Goal: Task Accomplishment & Management: Manage account settings

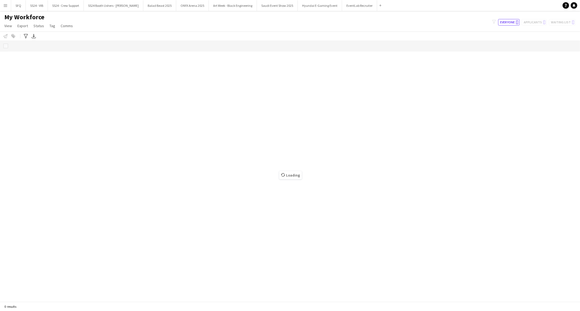
click at [197, 28] on div "My Workforce View Views Default view [PERSON_NAME] [PERSON_NAME] [PERSON_NAME] …" at bounding box center [290, 22] width 580 height 18
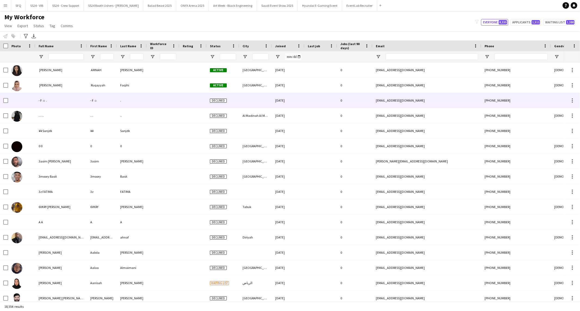
type input "**********"
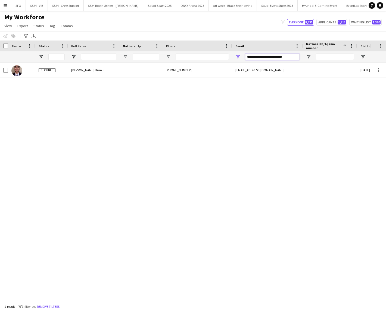
click at [266, 58] on input "**********" at bounding box center [272, 57] width 54 height 7
click at [205, 55] on input "Phone Filter Input" at bounding box center [202, 57] width 53 height 7
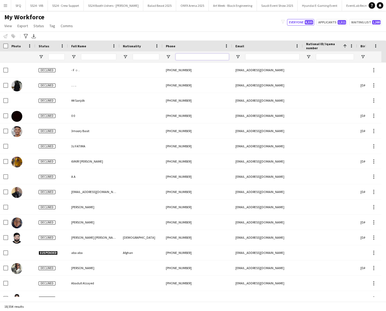
paste input "*********"
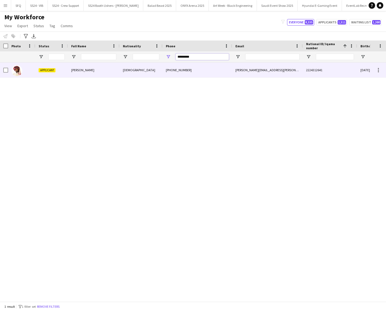
type input "*********"
click at [155, 71] on div "[DEMOGRAPHIC_DATA]" at bounding box center [141, 70] width 43 height 15
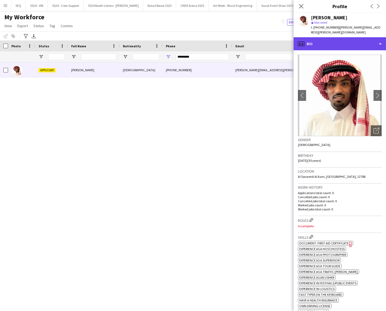
click at [332, 42] on div "profile Bio" at bounding box center [340, 43] width 92 height 13
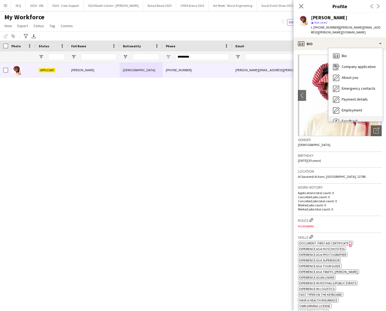
click at [353, 116] on div "Feedback Feedback" at bounding box center [356, 121] width 54 height 11
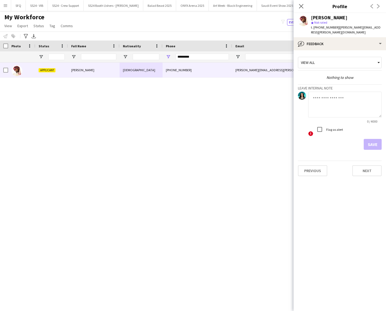
click at [347, 102] on textarea at bounding box center [344, 105] width 73 height 26
type textarea "*"
type textarea "*******"
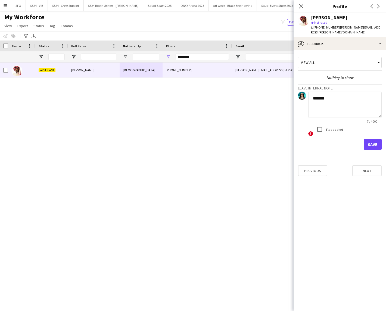
click at [329, 127] on label "Flag as alert" at bounding box center [334, 129] width 18 height 4
click at [373, 139] on button "Save" at bounding box center [373, 144] width 18 height 11
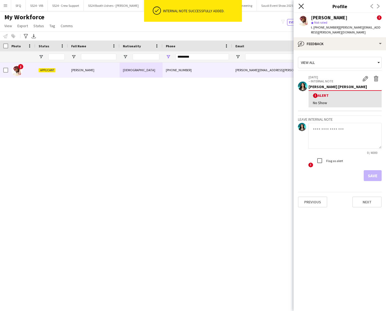
click at [298, 7] on icon "Close pop-in" at bounding box center [300, 6] width 5 height 5
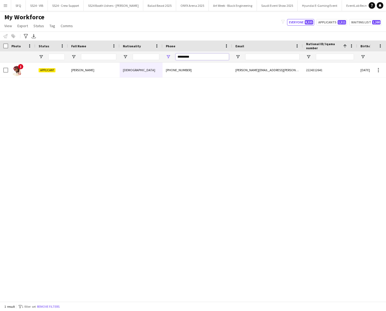
click at [224, 56] on input "*********" at bounding box center [202, 57] width 53 height 7
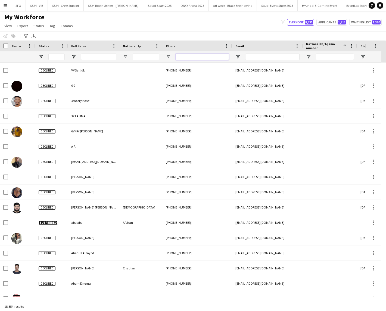
scroll to position [30, 0]
click at [202, 58] on input "Phone Filter Input" at bounding box center [202, 57] width 53 height 7
paste input "*********"
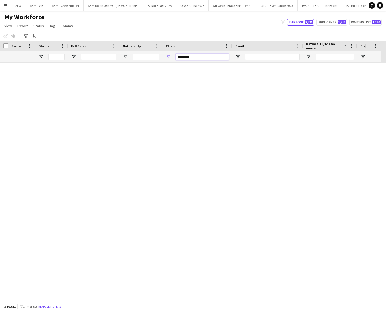
scroll to position [0, 0]
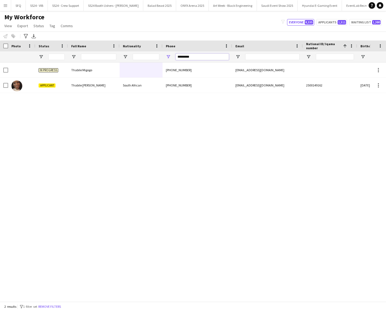
type input "*********"
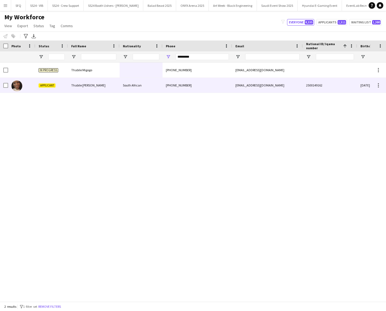
click at [196, 82] on div "[PHONE_NUMBER]" at bounding box center [198, 85] width 70 height 15
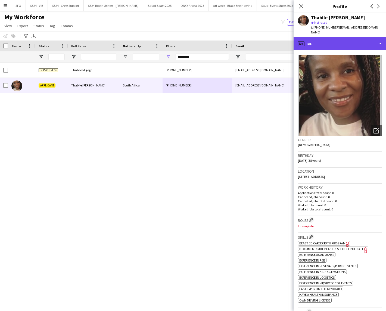
click at [325, 37] on div "profile Bio" at bounding box center [340, 43] width 92 height 13
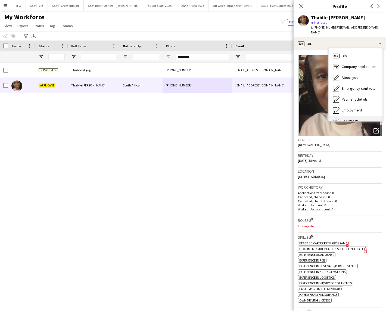
click at [350, 116] on div "Feedback Feedback" at bounding box center [356, 121] width 54 height 11
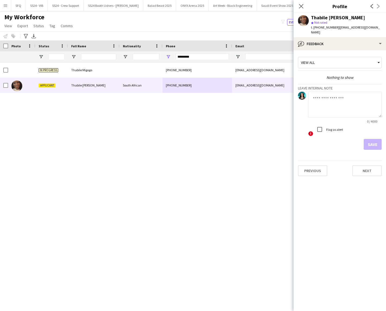
click at [346, 103] on textarea at bounding box center [344, 105] width 73 height 26
type textarea "*******"
click at [372, 139] on button "Save" at bounding box center [373, 144] width 18 height 11
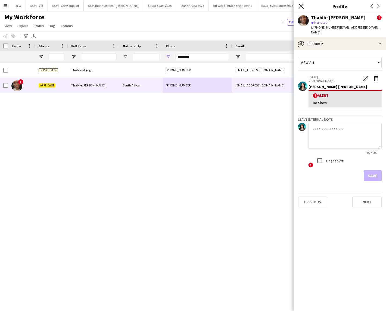
click at [301, 6] on icon at bounding box center [300, 6] width 5 height 5
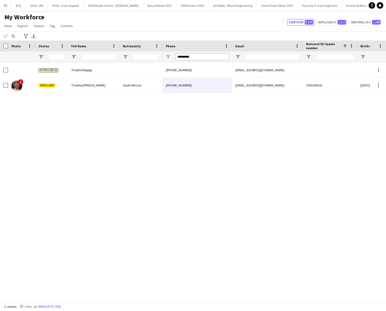
click at [211, 58] on input "*********" at bounding box center [202, 57] width 53 height 7
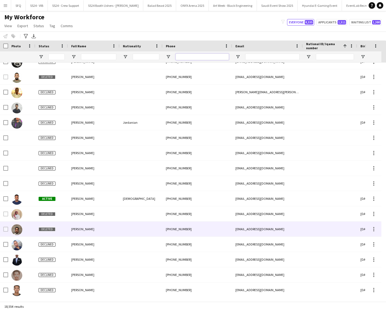
scroll to position [661, 0]
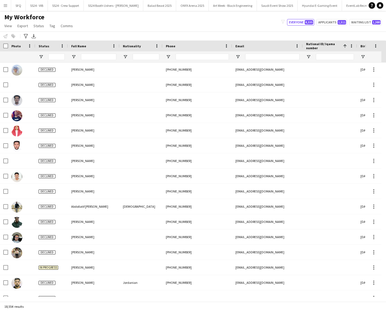
click at [185, 28] on div "My Workforce View Views Default view [PERSON_NAME] [PERSON_NAME] [PERSON_NAME] …" at bounding box center [193, 22] width 386 height 18
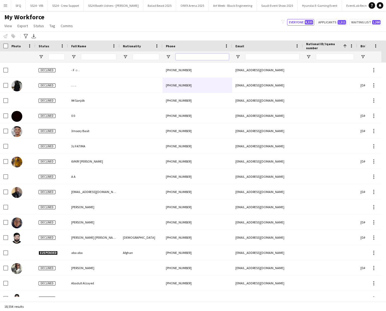
click at [195, 56] on input "Phone Filter Input" at bounding box center [202, 57] width 53 height 7
paste input "*********"
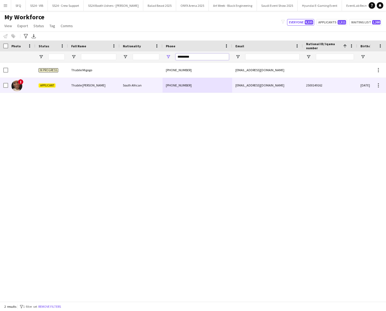
type input "*********"
click at [123, 82] on div "South African" at bounding box center [141, 85] width 43 height 15
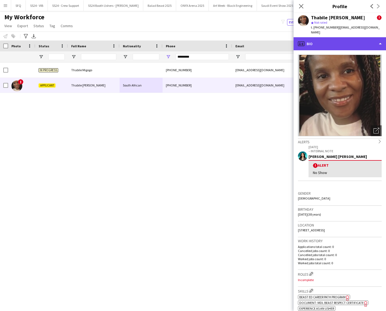
click at [313, 37] on div "profile Bio" at bounding box center [340, 43] width 92 height 13
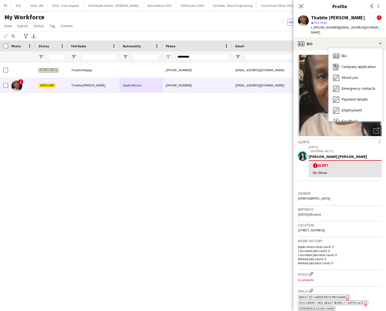
click at [340, 191] on div "Gender Female" at bounding box center [340, 198] width 84 height 16
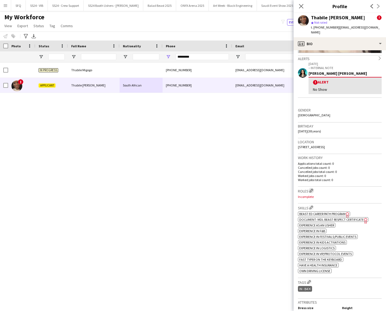
click at [312, 189] on app-icon "Edit crew company roles" at bounding box center [311, 191] width 4 height 4
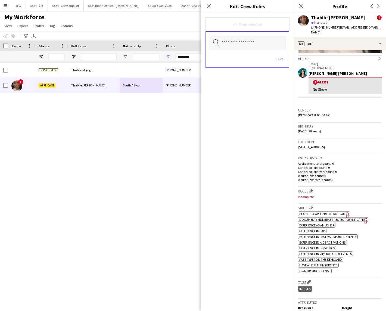
click at [363, 218] on icon "Freelancer has uploaded a photo validation of skill. Click to see" at bounding box center [366, 221] width 6 height 6
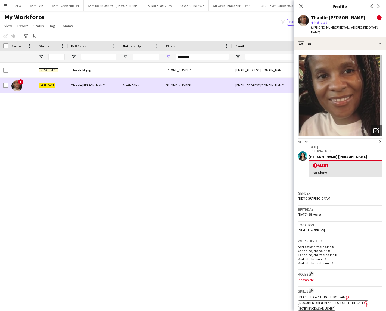
click at [242, 81] on div "[EMAIL_ADDRESS][DOMAIN_NAME]" at bounding box center [267, 85] width 71 height 15
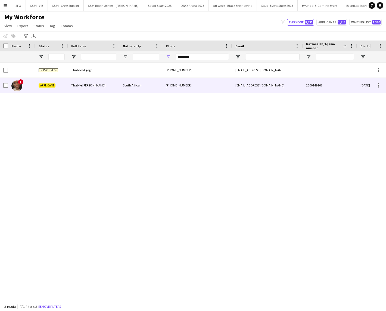
click at [290, 83] on div "[EMAIL_ADDRESS][DOMAIN_NAME]" at bounding box center [267, 85] width 71 height 15
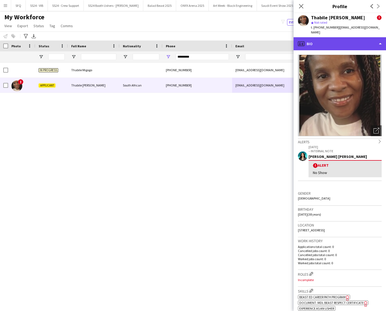
click at [342, 38] on div "profile Bio" at bounding box center [340, 43] width 92 height 13
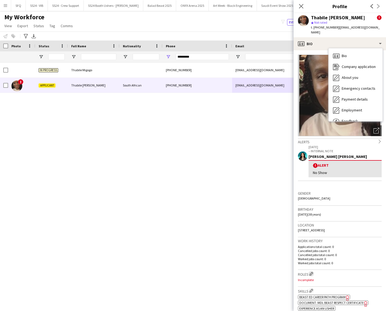
click at [311, 272] on app-icon "Edit crew company roles" at bounding box center [311, 274] width 4 height 4
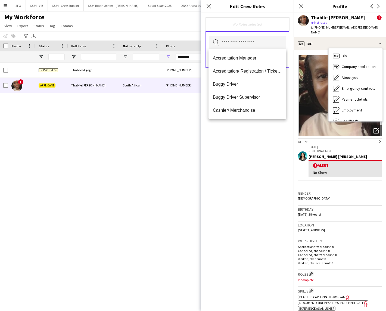
click at [259, 46] on input "text" at bounding box center [247, 43] width 77 height 14
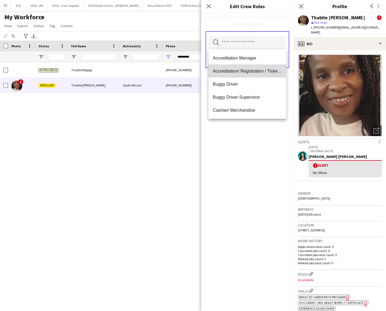
click at [256, 66] on mat-option "Accreditation/ Registration / Ticketing" at bounding box center [247, 70] width 78 height 13
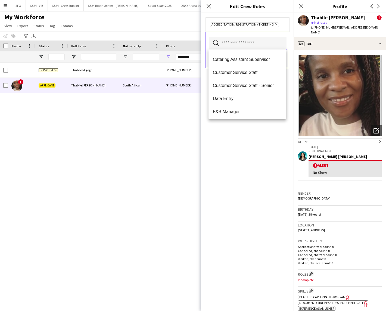
scroll to position [66, 0]
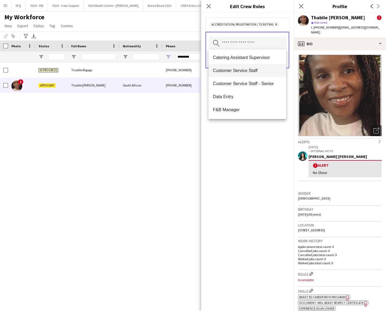
click at [254, 67] on mat-option "Customer Service Staff" at bounding box center [247, 70] width 78 height 13
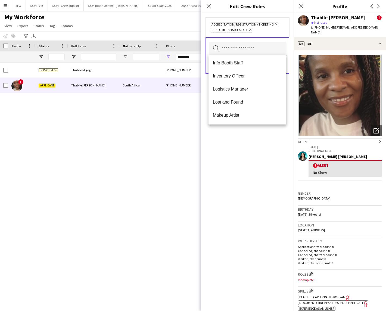
scroll to position [158, 0]
click at [250, 61] on span "Info Booth Staff" at bounding box center [247, 62] width 69 height 5
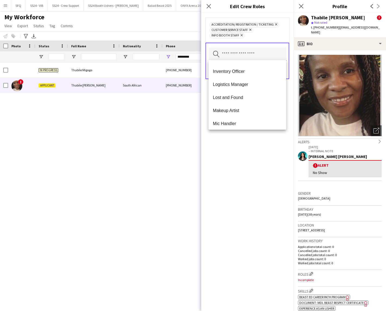
scroll to position [155, 0]
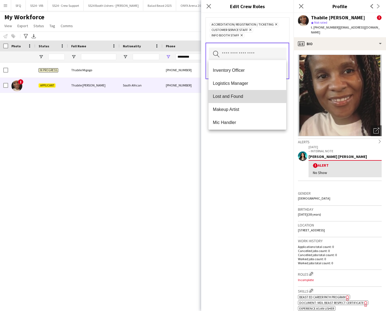
click at [247, 94] on span "Lost and Found" at bounding box center [247, 96] width 69 height 5
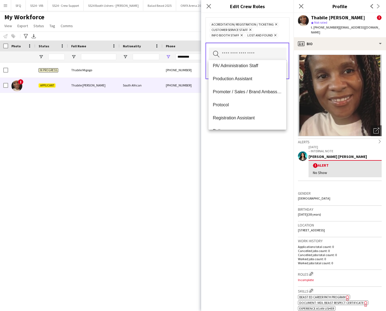
scroll to position [238, 0]
click at [257, 67] on span "PA/ Administration Staff" at bounding box center [247, 65] width 69 height 5
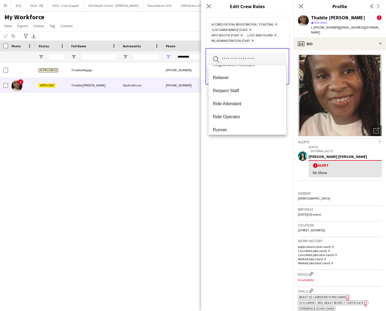
scroll to position [283, 0]
click at [253, 90] on span "Respect Staff" at bounding box center [247, 90] width 69 height 5
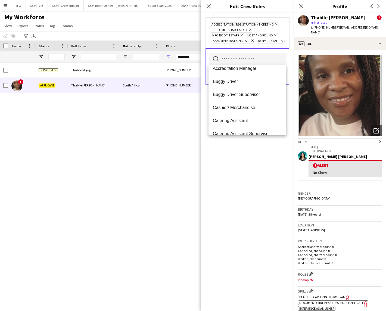
scroll to position [139, 0]
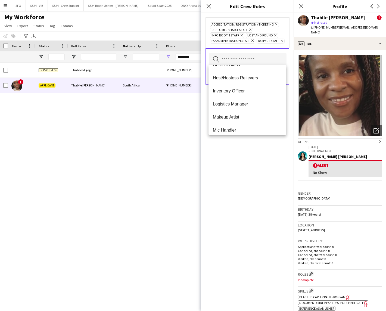
drag, startPoint x: 249, startPoint y: 160, endPoint x: 256, endPoint y: 183, distance: 24.1
click at [256, 183] on div "Accreditation/ Registration / Ticketing Remove Customer Service Staff Remove In…" at bounding box center [247, 162] width 92 height 298
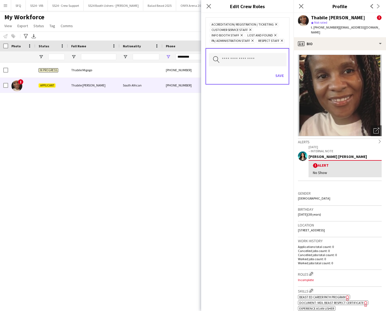
click at [256, 183] on div "Accreditation/ Registration / Ticketing Remove Customer Service Staff Remove In…" at bounding box center [247, 162] width 92 height 298
click at [280, 74] on button "Save" at bounding box center [279, 75] width 13 height 9
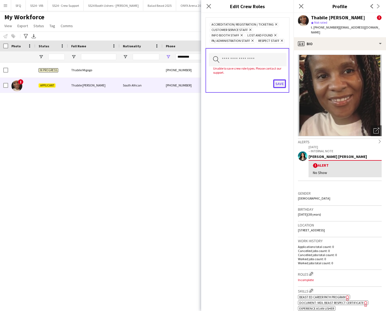
click at [280, 79] on button "Save" at bounding box center [279, 83] width 13 height 9
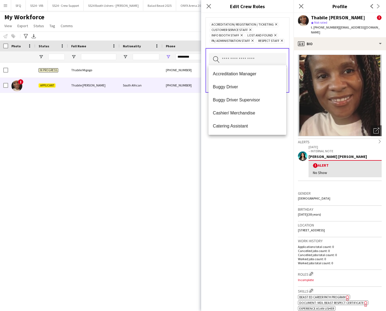
click at [273, 55] on input "text" at bounding box center [248, 59] width 78 height 13
click at [255, 149] on div "Accreditation/ Registration / Ticketing Remove Customer Service Staff Remove In…" at bounding box center [247, 162] width 92 height 298
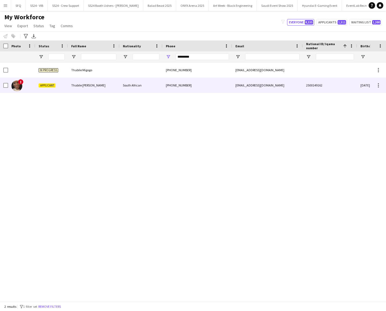
click at [93, 89] on div "Thabile [PERSON_NAME]" at bounding box center [94, 85] width 52 height 15
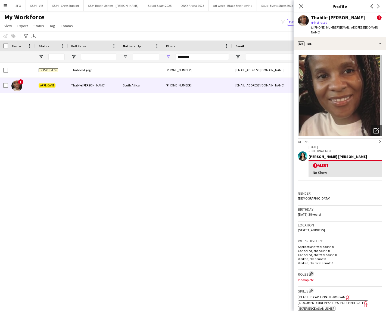
click at [313, 272] on app-icon "Edit crew company roles" at bounding box center [311, 274] width 4 height 4
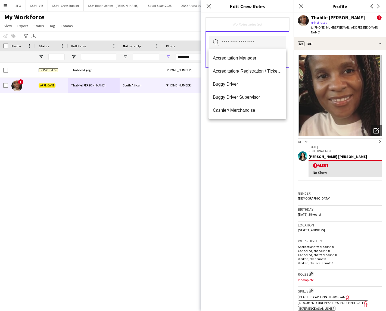
click at [270, 40] on input "text" at bounding box center [247, 43] width 77 height 14
click at [263, 77] on mat-option "Accreditation/ Registration / Ticketing" at bounding box center [247, 70] width 78 height 13
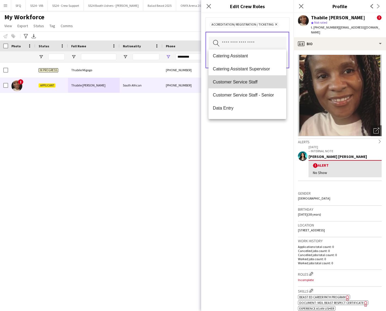
click at [264, 80] on span "Customer Service Staff" at bounding box center [247, 81] width 69 height 5
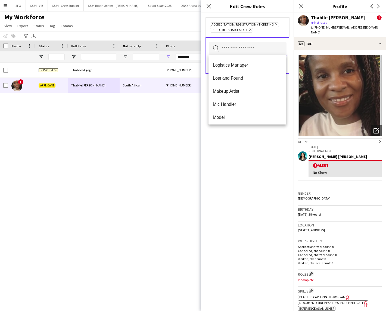
scroll to position [181, 0]
click at [264, 80] on span "Lost and Found" at bounding box center [247, 77] width 69 height 5
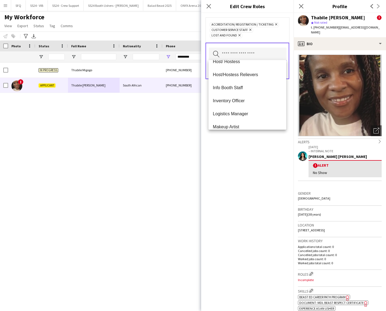
scroll to position [138, 0]
click at [262, 88] on span "Info Booth Staff" at bounding box center [247, 87] width 69 height 5
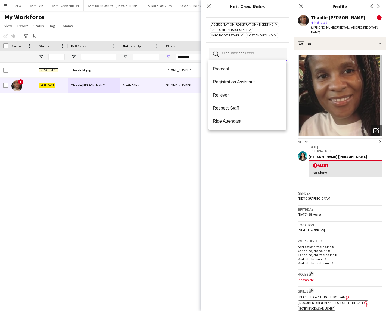
scroll to position [274, 0]
click at [259, 108] on span "Respect Staff" at bounding box center [247, 107] width 69 height 5
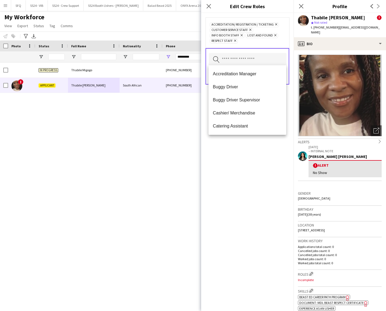
click at [258, 161] on div "Accreditation/ Registration / Ticketing Remove Customer Service Staff Remove In…" at bounding box center [247, 162] width 92 height 298
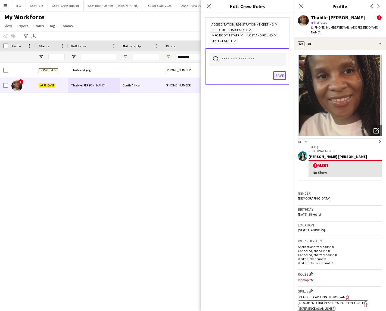
click at [279, 75] on button "Save" at bounding box center [279, 75] width 13 height 9
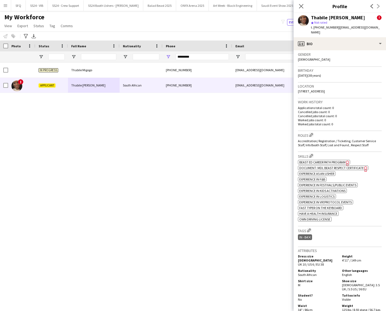
scroll to position [139, 0]
click at [308, 230] on app-icon "Edit crew company tags" at bounding box center [309, 230] width 4 height 4
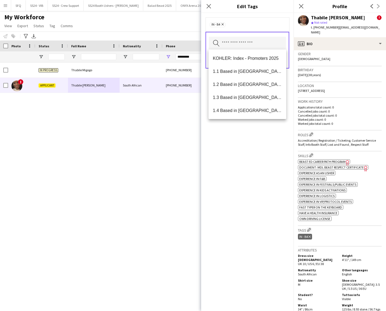
click at [244, 44] on input "text" at bounding box center [247, 44] width 77 height 14
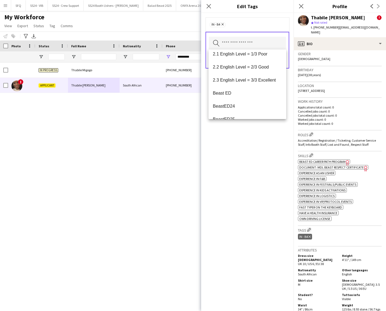
scroll to position [122, 0]
click at [254, 85] on mat-option "2.3 English Level = 3/3 Excellent" at bounding box center [247, 79] width 78 height 13
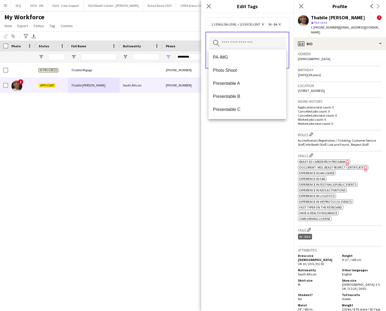
scroll to position [759, 0]
click at [254, 97] on span "Presentable B" at bounding box center [247, 95] width 69 height 5
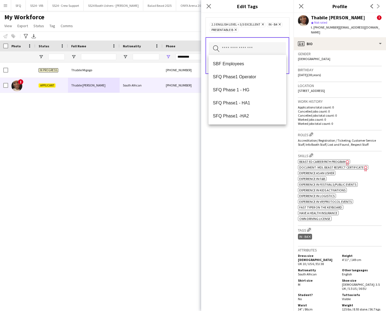
scroll to position [952, 0]
click at [254, 184] on div "2.3 English Level = 3/3 Excellent Remove IN - B4 Remove Presentable B Remove Se…" at bounding box center [247, 162] width 92 height 298
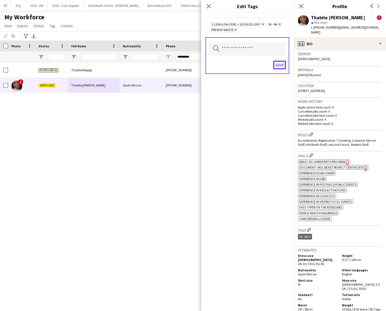
click at [278, 64] on button "Save" at bounding box center [279, 65] width 13 height 9
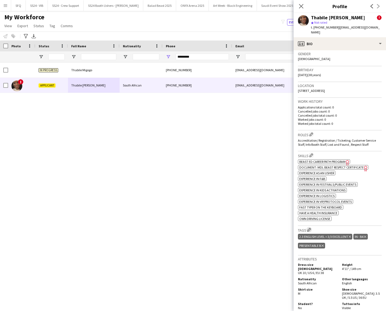
click at [309, 230] on app-icon "Edit crew company tags" at bounding box center [309, 230] width 4 height 4
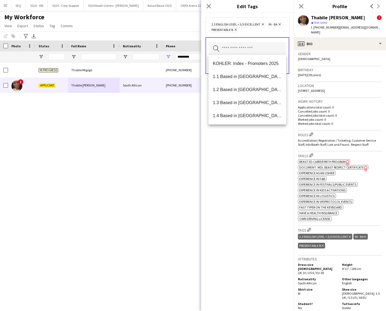
click at [268, 52] on input "text" at bounding box center [247, 49] width 77 height 14
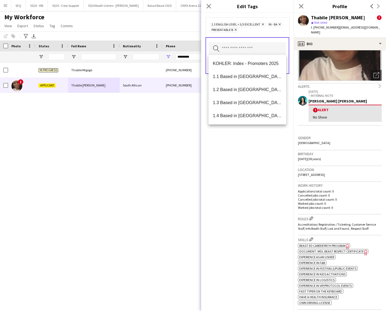
scroll to position [15, 0]
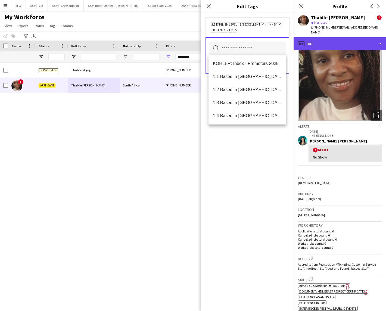
click at [341, 42] on div "profile Bio" at bounding box center [340, 43] width 92 height 13
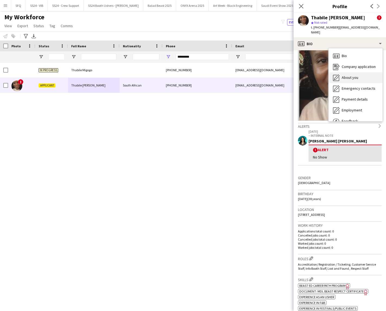
click at [347, 72] on div "About you About you" at bounding box center [356, 77] width 54 height 11
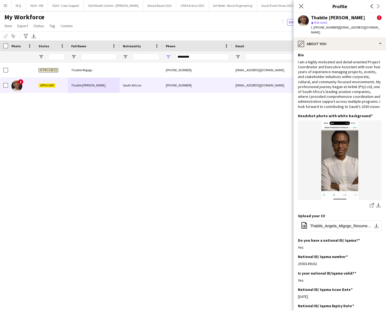
scroll to position [0, 0]
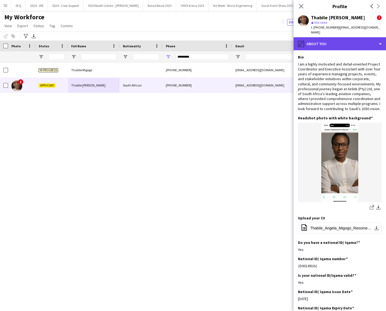
click at [344, 37] on div "pencil4 About you" at bounding box center [340, 43] width 92 height 13
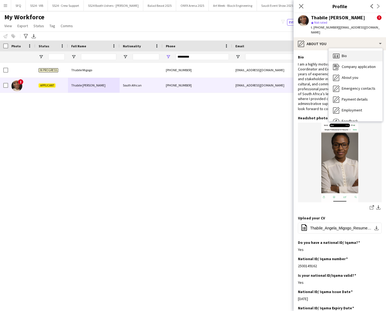
click at [346, 54] on div "Bio Bio" at bounding box center [356, 56] width 54 height 11
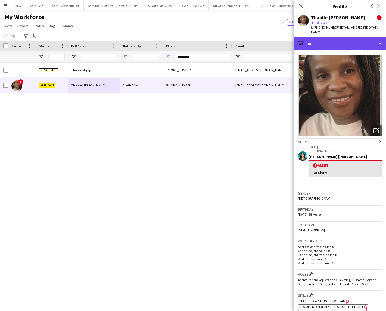
click at [340, 37] on div "profile Bio" at bounding box center [340, 43] width 92 height 13
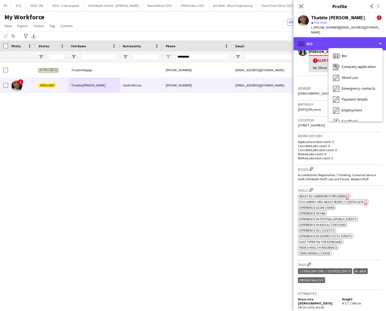
scroll to position [105, 0]
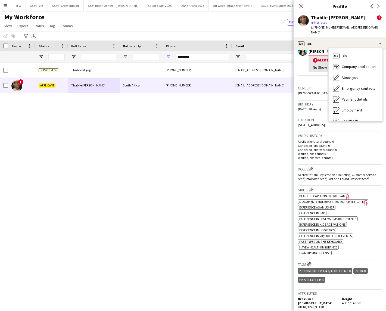
click at [310, 264] on app-icon "Edit crew company tags" at bounding box center [309, 264] width 4 height 4
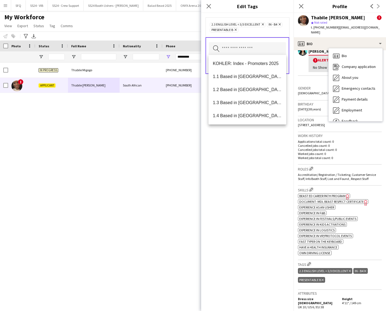
click at [252, 45] on input "text" at bounding box center [247, 49] width 77 height 14
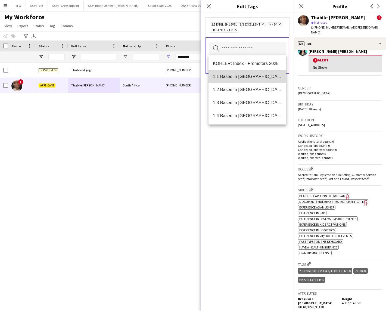
click at [251, 75] on span "1.1 Based in [GEOGRAPHIC_DATA]" at bounding box center [247, 76] width 69 height 5
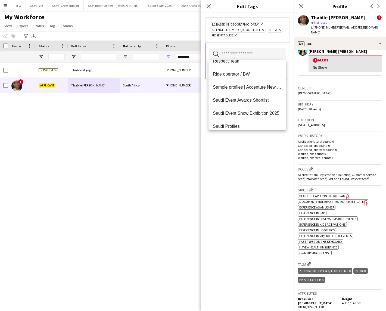
scroll to position [843, 0]
click at [251, 179] on div "1.1 Based in [GEOGRAPHIC_DATA] Remove 2.3 English Level = 3/3 Excellent Remove …" at bounding box center [247, 162] width 92 height 298
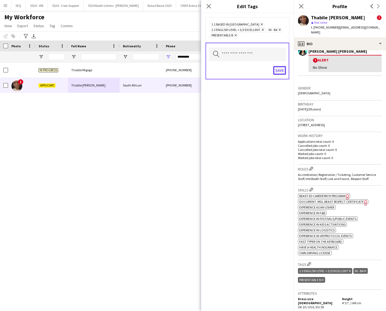
click at [281, 67] on button "Save" at bounding box center [279, 70] width 13 height 9
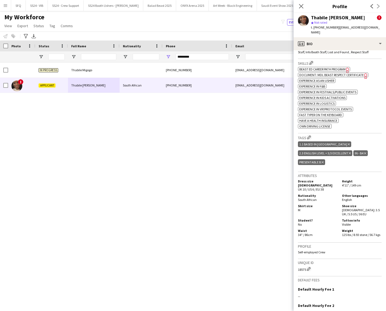
scroll to position [294, 0]
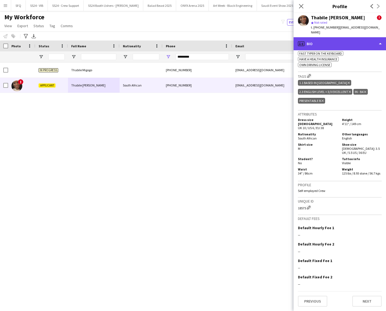
click at [353, 37] on div "profile Bio" at bounding box center [340, 43] width 92 height 13
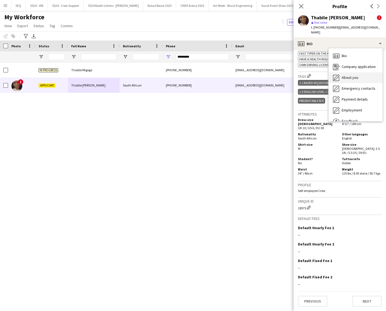
click at [358, 74] on div "About you About you" at bounding box center [356, 77] width 54 height 11
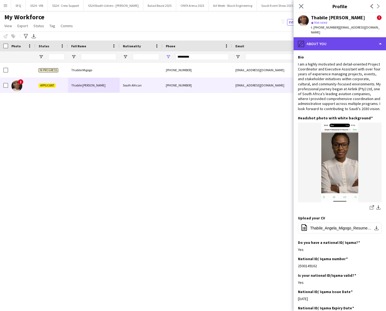
click at [327, 43] on div "pencil4 About you" at bounding box center [340, 43] width 92 height 13
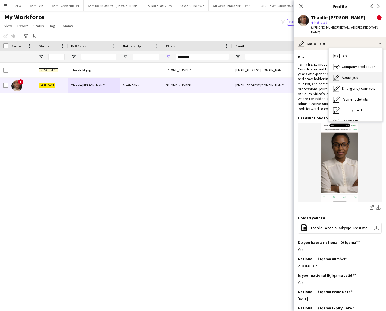
click at [351, 75] on span "About you" at bounding box center [350, 77] width 17 height 5
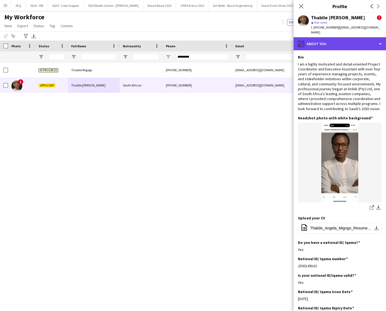
click at [351, 44] on div "pencil4 About you" at bounding box center [340, 43] width 92 height 13
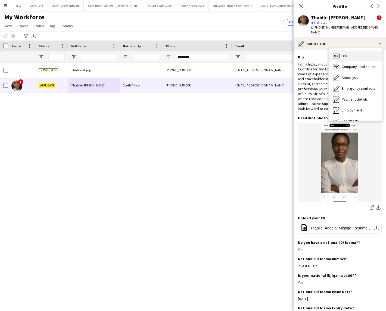
click at [360, 51] on div "Bio Bio" at bounding box center [356, 56] width 54 height 11
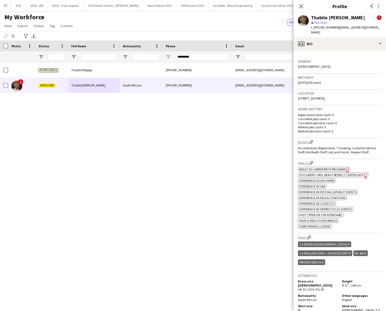
scroll to position [134, 0]
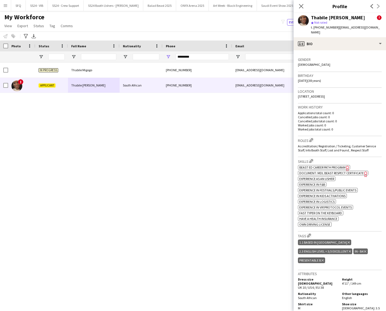
click at [355, 171] on span "Document: MDL Beast Respect Certificate" at bounding box center [331, 173] width 64 height 4
click at [338, 165] on span "Beast ED Career Path Program" at bounding box center [322, 167] width 46 height 4
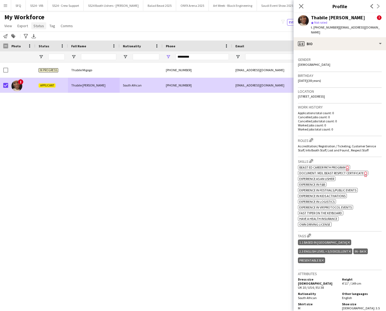
click at [40, 23] on span "Status" at bounding box center [38, 25] width 11 height 5
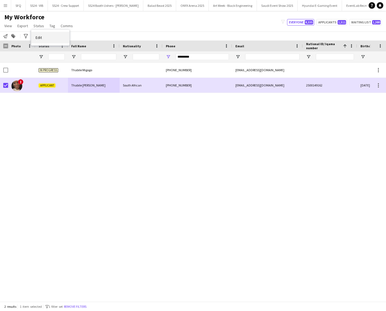
click at [62, 35] on link "Edit" at bounding box center [50, 37] width 38 height 11
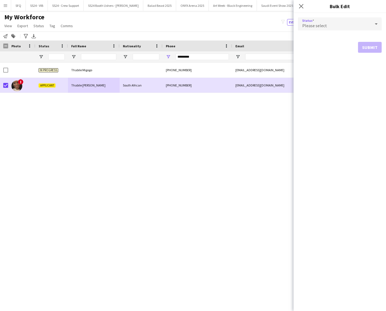
click at [321, 19] on div "Please select" at bounding box center [334, 23] width 73 height 13
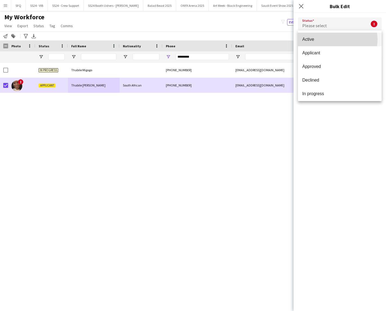
click at [334, 39] on span "Active" at bounding box center [339, 39] width 75 height 5
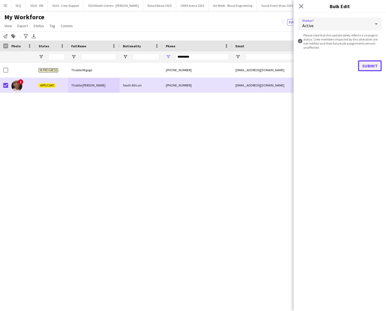
click at [364, 63] on button "Submit" at bounding box center [370, 65] width 24 height 11
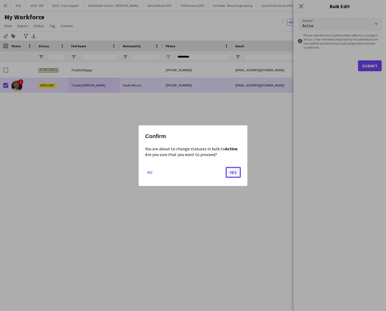
click at [236, 173] on button "Yes" at bounding box center [233, 172] width 15 height 11
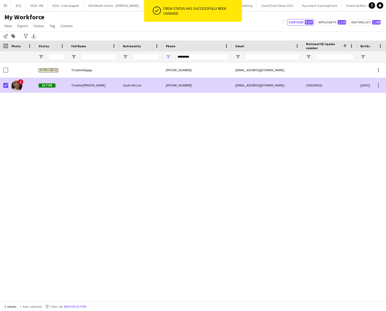
click at [215, 88] on div "[PHONE_NUMBER]" at bounding box center [198, 85] width 70 height 15
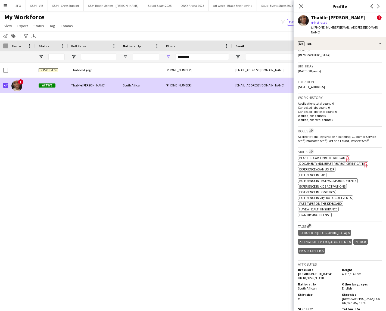
scroll to position [143, 0]
click at [310, 129] on app-icon "Edit crew company roles" at bounding box center [311, 130] width 4 height 4
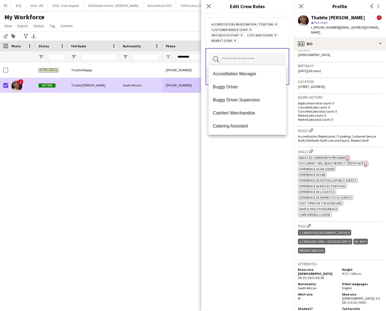
click at [260, 61] on input "text" at bounding box center [247, 60] width 77 height 14
click at [251, 89] on span "Buggy Driver" at bounding box center [247, 86] width 69 height 5
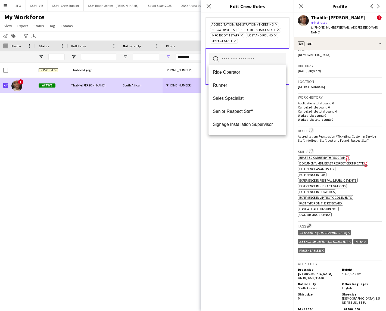
scroll to position [317, 0]
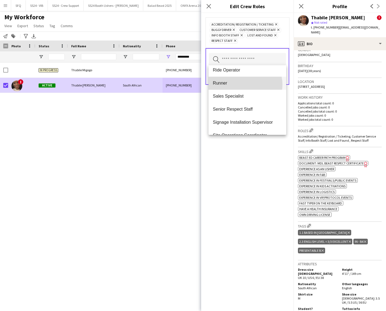
click at [244, 84] on span "Runner" at bounding box center [247, 82] width 69 height 5
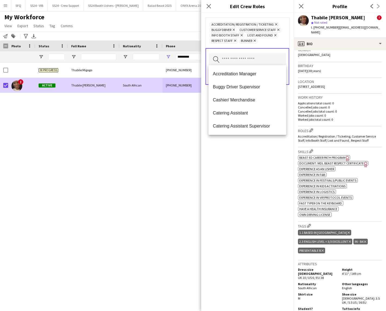
click at [248, 178] on div "Accreditation/ Registration / Ticketing Remove Buggy Driver Remove Customer Ser…" at bounding box center [247, 162] width 92 height 298
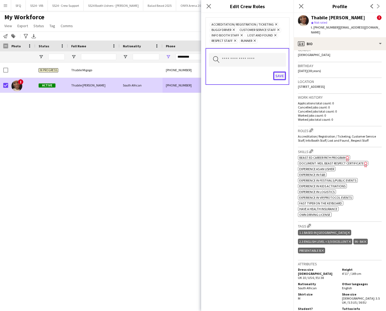
click at [279, 72] on button "Save" at bounding box center [279, 75] width 13 height 9
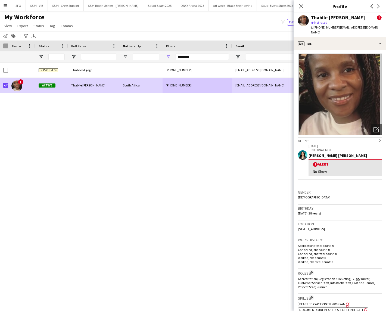
scroll to position [0, 0]
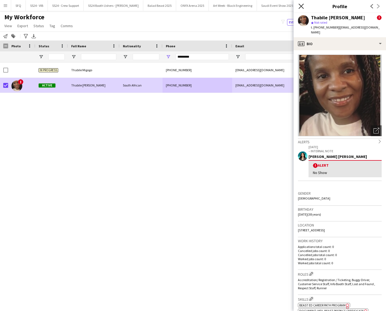
click at [299, 4] on icon at bounding box center [300, 6] width 5 height 5
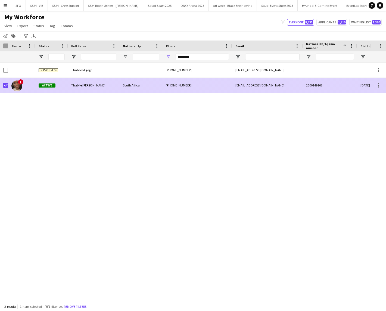
click at [239, 86] on div "[EMAIL_ADDRESS][DOMAIN_NAME]" at bounding box center [267, 85] width 71 height 15
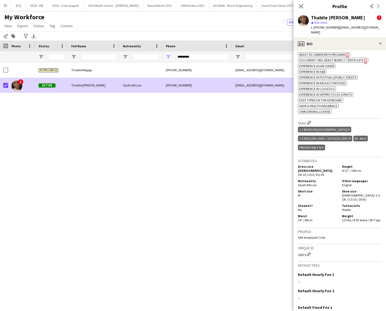
scroll to position [298, 0]
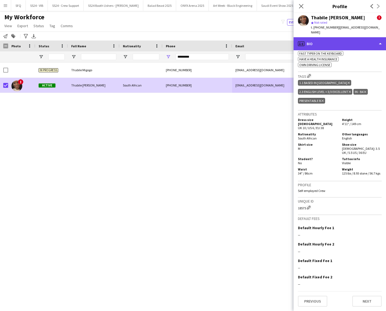
click at [355, 39] on div "profile Bio" at bounding box center [340, 43] width 92 height 13
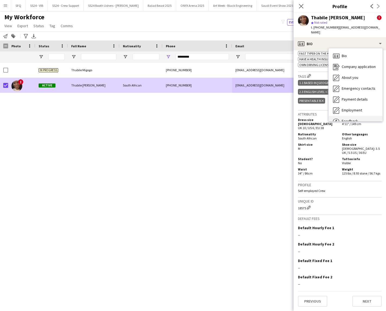
click at [355, 116] on div "Feedback Feedback" at bounding box center [356, 121] width 54 height 11
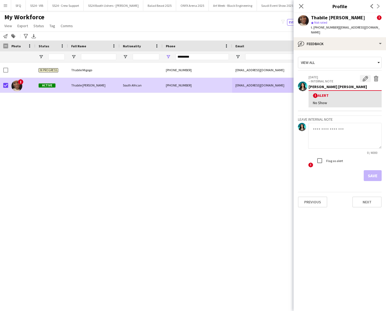
click at [366, 75] on button "Edit alert" at bounding box center [365, 78] width 11 height 7
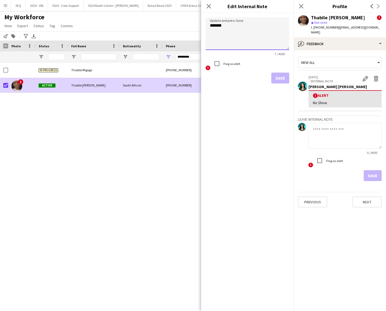
click at [276, 28] on textarea "*******" at bounding box center [247, 33] width 84 height 33
type textarea "**********"
click at [229, 65] on label "Flag as alert" at bounding box center [231, 64] width 18 height 4
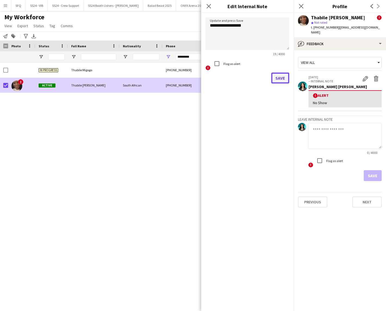
click at [277, 80] on button "Save" at bounding box center [280, 78] width 18 height 11
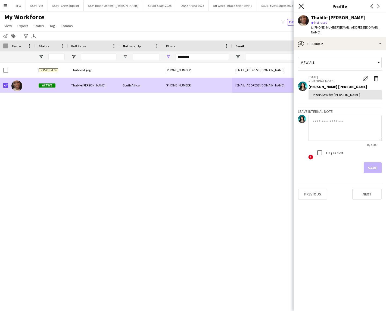
click at [301, 4] on icon "Close pop-in" at bounding box center [300, 6] width 5 height 5
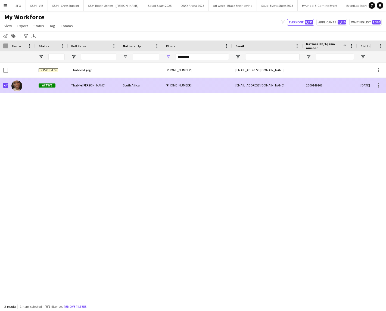
click at [124, 92] on div "South African" at bounding box center [141, 85] width 43 height 15
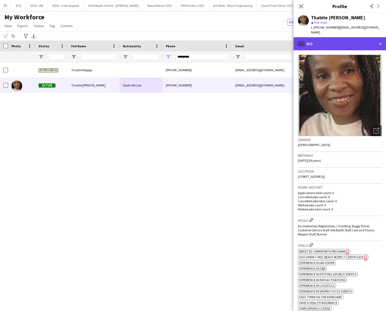
click at [341, 42] on div "profile Bio" at bounding box center [340, 43] width 92 height 13
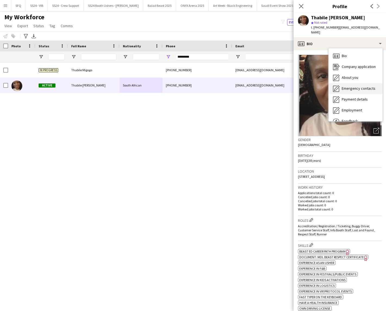
click at [344, 86] on div "Emergency contacts Emergency contacts" at bounding box center [356, 88] width 54 height 11
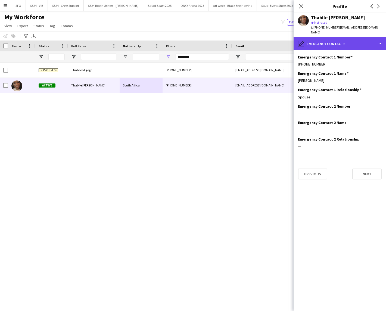
click at [342, 37] on div "pencil4 Emergency contacts" at bounding box center [340, 43] width 92 height 13
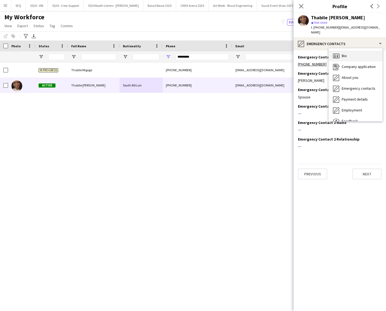
click at [353, 51] on div "Bio Bio" at bounding box center [356, 56] width 54 height 11
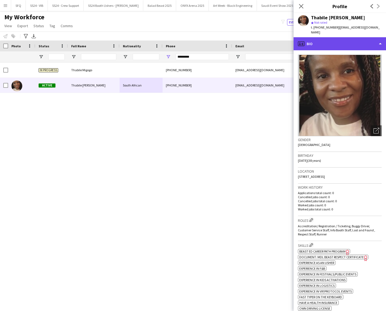
click at [351, 39] on div "profile Bio" at bounding box center [340, 43] width 92 height 13
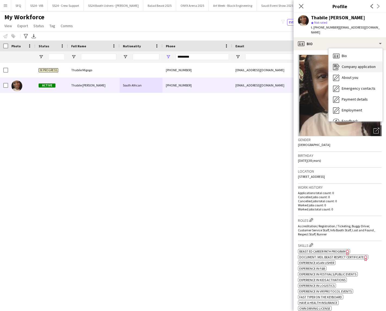
click at [354, 61] on div "Company application Company application" at bounding box center [356, 66] width 54 height 11
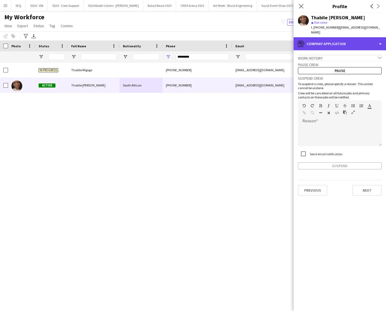
click at [354, 44] on div "register Company application" at bounding box center [340, 43] width 92 height 13
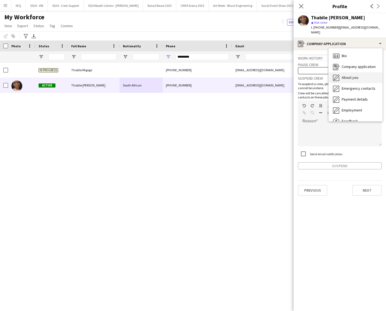
click at [357, 75] on span "About you" at bounding box center [350, 77] width 17 height 5
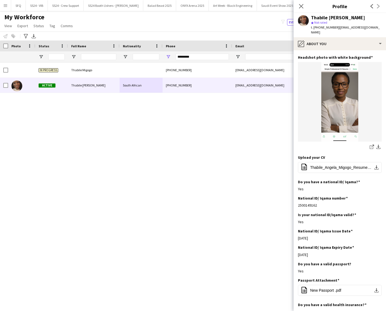
scroll to position [0, 0]
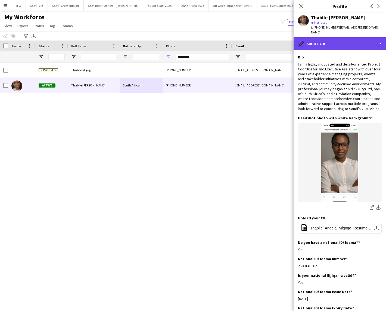
click at [347, 37] on div "pencil4 About you" at bounding box center [340, 43] width 92 height 13
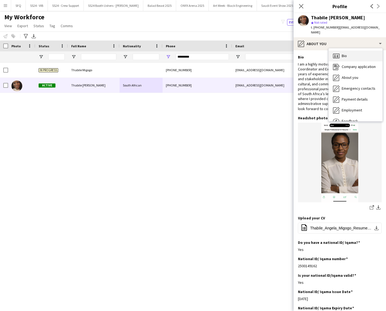
click at [347, 53] on div "Bio Bio" at bounding box center [356, 56] width 54 height 11
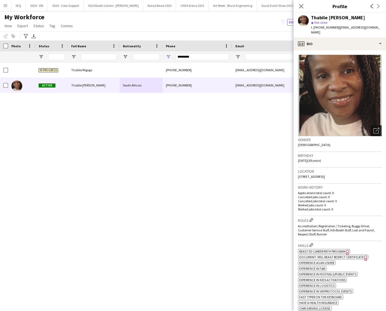
click at [373, 128] on icon "Open photos pop-in" at bounding box center [376, 131] width 6 height 6
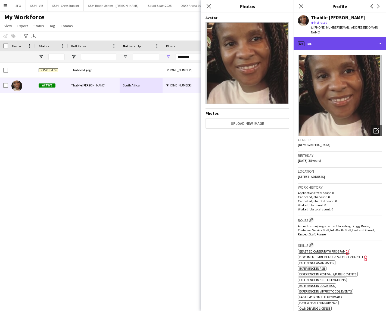
click at [330, 39] on div "profile Bio" at bounding box center [340, 43] width 92 height 13
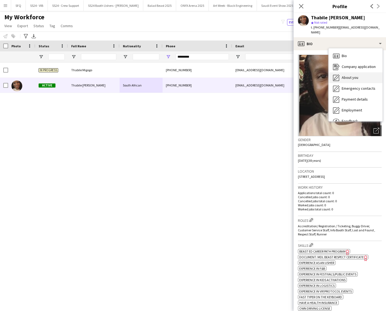
click at [338, 74] on icon "About you" at bounding box center [336, 77] width 7 height 7
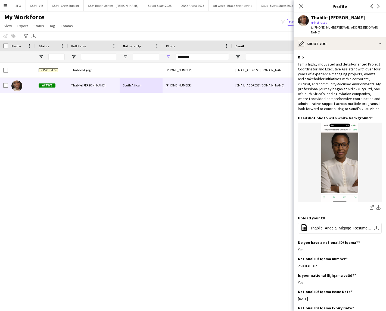
click at [338, 69] on div "I am a highly motivated and detail-oriented Project Coordinator and Executive A…" at bounding box center [340, 86] width 84 height 49
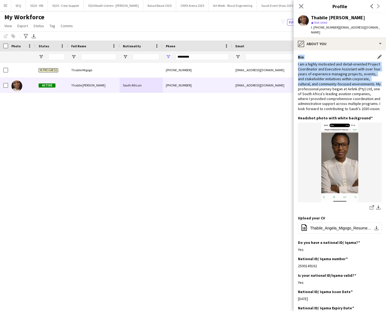
drag, startPoint x: 298, startPoint y: 52, endPoint x: 327, endPoint y: 83, distance: 43.1
click at [327, 83] on div "Bio Edit this field I am a highly motivated and detail-oriented Project Coordin…" at bounding box center [340, 85] width 84 height 61
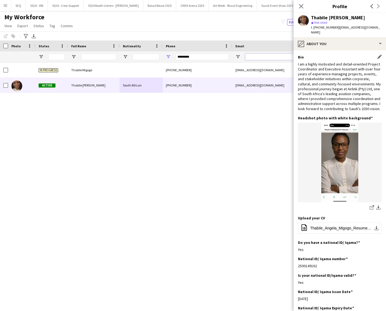
drag, startPoint x: 288, startPoint y: 56, endPoint x: 306, endPoint y: 63, distance: 19.0
click at [290, 57] on input "Email Filter Input" at bounding box center [272, 57] width 54 height 7
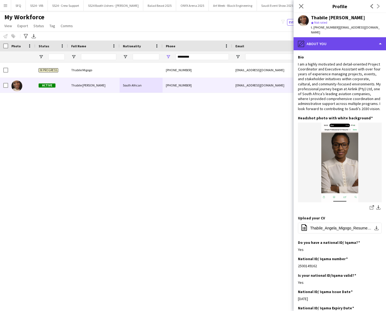
click at [324, 39] on div "pencil4 About you" at bounding box center [340, 43] width 92 height 13
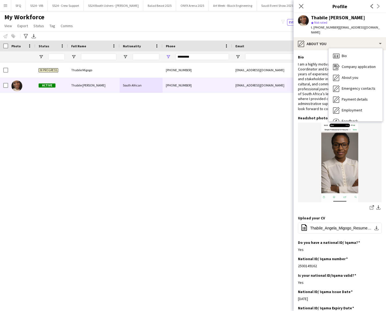
click at [336, 215] on div "Headshot photo with white background Edit this field share-external-link-1 down…" at bounding box center [340, 166] width 84 height 100
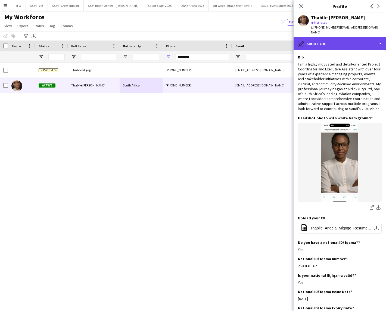
click at [355, 40] on div "pencil4 About you" at bounding box center [340, 43] width 92 height 13
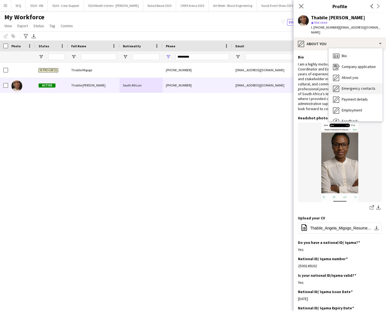
click at [358, 87] on div "Emergency contacts Emergency contacts" at bounding box center [356, 88] width 54 height 11
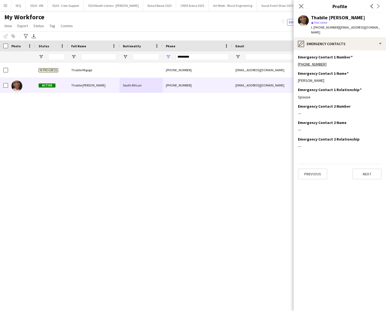
click at [358, 87] on div "Emergency Contact 1 Relationship Edit this field" at bounding box center [340, 89] width 84 height 5
drag, startPoint x: 310, startPoint y: 91, endPoint x: 296, endPoint y: 93, distance: 14.0
click at [296, 93] on app-section-data-types "Emergency Contact 1 Number Edit this field [PHONE_NUMBER] Emergency Contact 1 N…" at bounding box center [340, 180] width 92 height 261
click at [319, 97] on div "Emergency Contact 1 Relationship Edit this field Spouse" at bounding box center [340, 95] width 84 height 16
drag, startPoint x: 309, startPoint y: 93, endPoint x: 295, endPoint y: 94, distance: 13.6
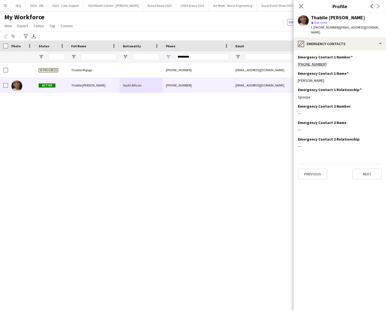
click at [295, 94] on app-section-data-types "Emergency Contact 1 Number Edit this field [PHONE_NUMBER] Emergency Contact 1 N…" at bounding box center [340, 180] width 92 height 261
drag, startPoint x: 276, startPoint y: 117, endPoint x: 308, endPoint y: 135, distance: 35.8
click at [307, 135] on app-section-data-types "Emergency Contact 1 Number Edit this field [PHONE_NUMBER] Emergency Contact 1 N…" at bounding box center [340, 180] width 92 height 261
click at [311, 140] on div "Emergency Contact 2 Relationship Edit this field ---" at bounding box center [340, 145] width 84 height 16
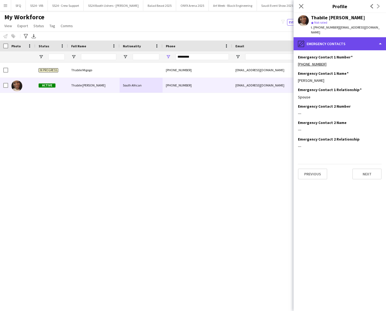
click at [323, 39] on div "pencil4 Emergency contacts" at bounding box center [340, 43] width 92 height 13
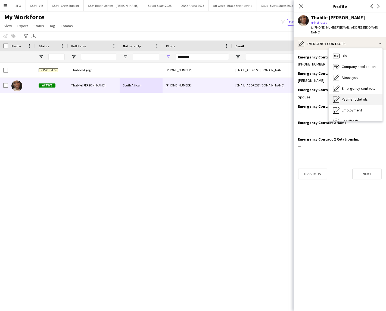
click at [347, 97] on span "Payment details" at bounding box center [355, 99] width 26 height 5
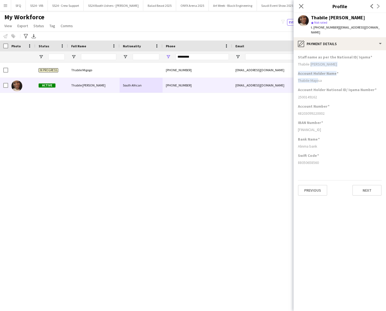
drag, startPoint x: 309, startPoint y: 57, endPoint x: 316, endPoint y: 79, distance: 23.3
click at [316, 79] on app-section-data-types "Staff name as per the National ID/ Iqama Thabile [PERSON_NAME] Account Holder N…" at bounding box center [340, 180] width 92 height 261
drag, startPoint x: 308, startPoint y: 90, endPoint x: 308, endPoint y: 94, distance: 3.8
click at [308, 95] on div "2500149162" at bounding box center [340, 97] width 84 height 5
drag, startPoint x: 308, startPoint y: 164, endPoint x: 319, endPoint y: 163, distance: 11.4
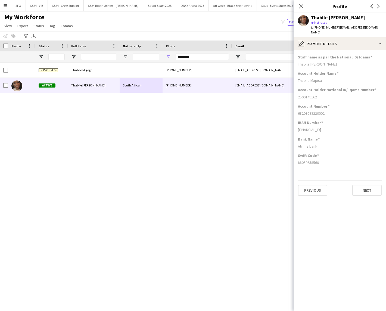
click at [319, 163] on app-section-data-types "Staff name as per the National ID/ Iqama Thabile [PERSON_NAME] Account Holder N…" at bounding box center [340, 180] width 92 height 261
click at [318, 127] on div "[FINANCIAL_ID]" at bounding box center [340, 129] width 84 height 5
drag, startPoint x: 301, startPoint y: 158, endPoint x: 308, endPoint y: 158, distance: 6.5
click at [308, 160] on div "88050658560" at bounding box center [340, 162] width 84 height 5
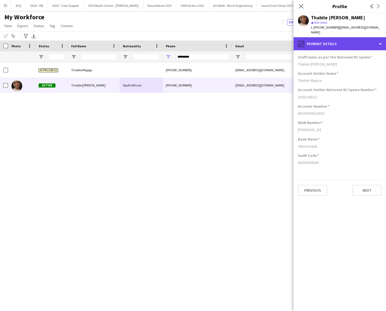
click at [316, 37] on div "pencil4 Payment details" at bounding box center [340, 43] width 92 height 13
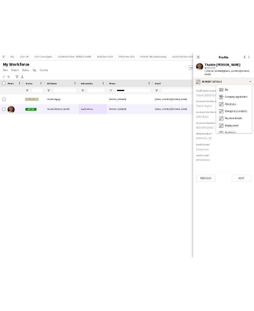
scroll to position [18, 0]
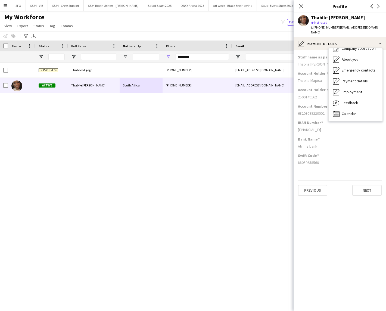
drag, startPoint x: 367, startPoint y: 103, endPoint x: 371, endPoint y: 136, distance: 33.4
click at [371, 136] on div "pencil4 Payment details Bio Bio Company application Company application About y…" at bounding box center [340, 174] width 92 height 274
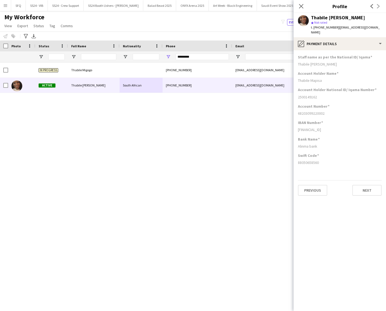
click at [371, 137] on div "Bank Name" at bounding box center [340, 139] width 84 height 5
click at [348, 50] on app-section-data-types "Staff name as per the National ID/ Iqama Thabile [PERSON_NAME] Account Holder N…" at bounding box center [340, 180] width 92 height 261
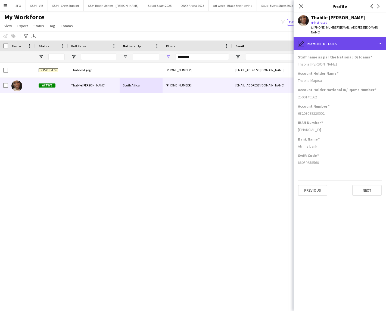
click at [345, 42] on div "pencil4 Payment details" at bounding box center [340, 43] width 92 height 13
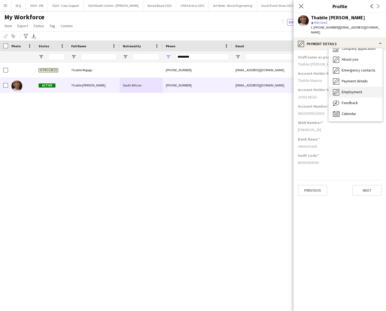
click at [363, 87] on div "Employment Employment" at bounding box center [356, 92] width 54 height 11
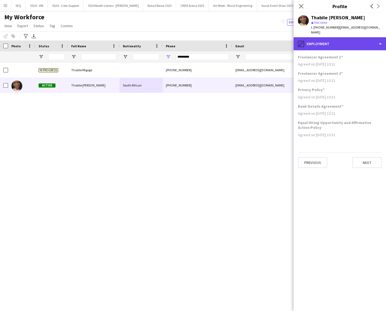
click at [313, 42] on div "pencil4 Employment" at bounding box center [340, 43] width 92 height 13
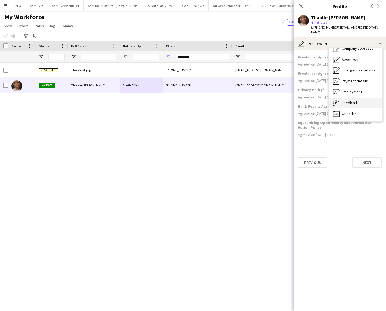
click at [342, 100] on span "Feedback" at bounding box center [350, 102] width 16 height 5
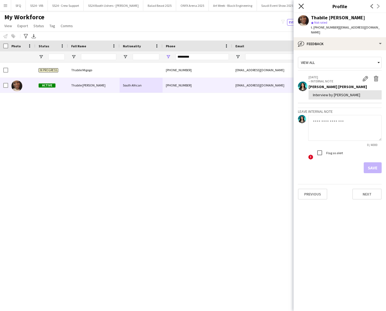
click at [303, 4] on icon at bounding box center [300, 6] width 5 height 5
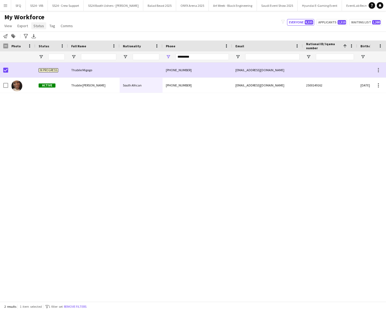
click at [34, 26] on span "Status" at bounding box center [38, 25] width 11 height 5
click at [43, 35] on link "Edit" at bounding box center [50, 37] width 38 height 11
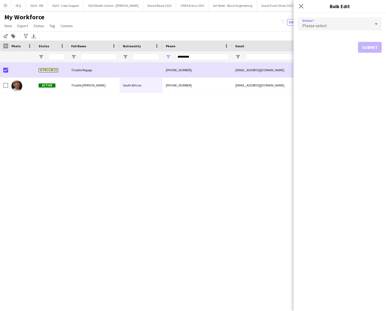
click at [324, 28] on span "Please select" at bounding box center [314, 25] width 25 height 5
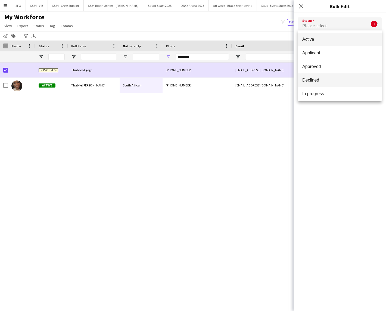
drag, startPoint x: 341, startPoint y: 39, endPoint x: 342, endPoint y: 76, distance: 36.4
click at [342, 76] on div "Active Applicant Approved Declined In progress Invited Paused Suspended Waiting…" at bounding box center [340, 65] width 84 height 71
click at [350, 82] on span "Declined" at bounding box center [339, 79] width 75 height 5
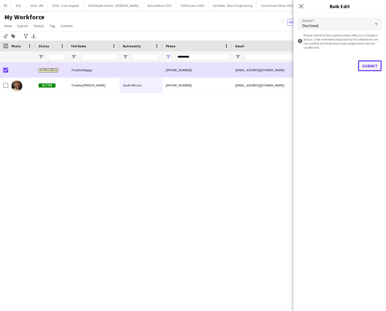
click at [363, 66] on button "Submit" at bounding box center [370, 65] width 24 height 11
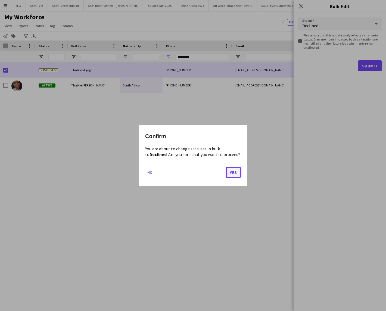
click at [230, 173] on button "Yes" at bounding box center [233, 172] width 15 height 11
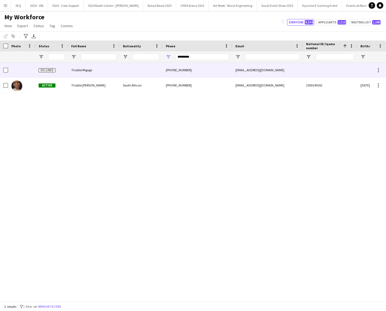
click at [19, 69] on div at bounding box center [21, 70] width 27 height 15
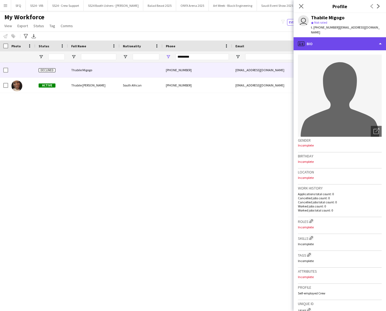
click at [320, 37] on div "profile Bio" at bounding box center [340, 43] width 92 height 13
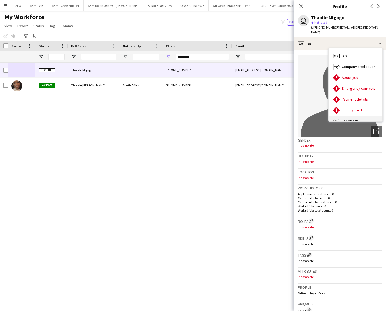
click at [358, 116] on div "Feedback Feedback" at bounding box center [356, 121] width 54 height 11
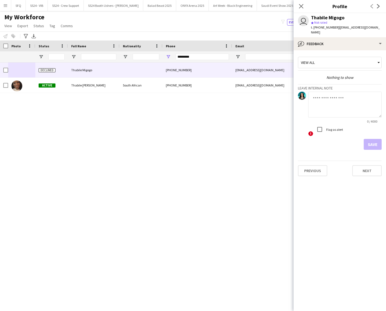
click at [351, 97] on textarea at bounding box center [344, 105] width 73 height 26
drag, startPoint x: 352, startPoint y: 92, endPoint x: 286, endPoint y: 94, distance: 66.6
click at [286, 94] on body "Menu Boards Boards Boards All jobs Status Workforce Workforce My Workforce Recr…" at bounding box center [193, 155] width 386 height 311
paste textarea "*"
click at [316, 93] on textarea "**********" at bounding box center [344, 105] width 73 height 26
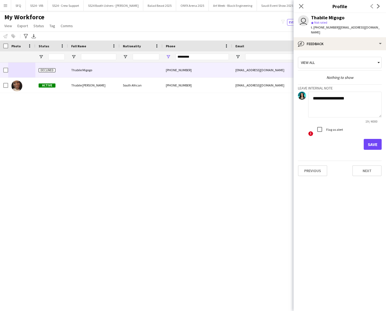
type textarea "**********"
drag, startPoint x: 373, startPoint y: 138, endPoint x: 332, endPoint y: 143, distance: 42.1
click at [332, 143] on div "Save" at bounding box center [340, 144] width 84 height 11
drag, startPoint x: 330, startPoint y: 123, endPoint x: 344, endPoint y: 125, distance: 14.0
click at [330, 127] on label "Flag as alert" at bounding box center [334, 129] width 18 height 4
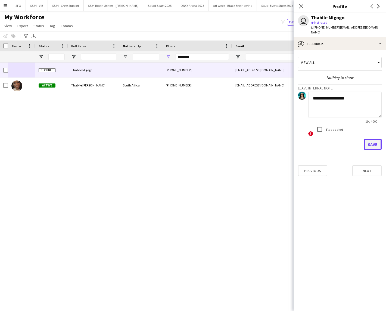
click at [366, 139] on button "Save" at bounding box center [373, 144] width 18 height 11
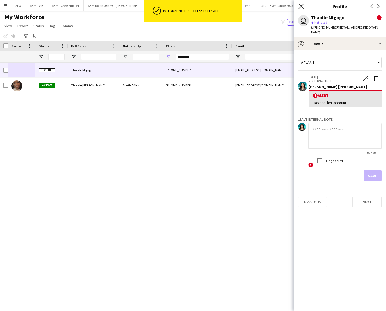
click at [301, 7] on icon at bounding box center [300, 6] width 5 height 5
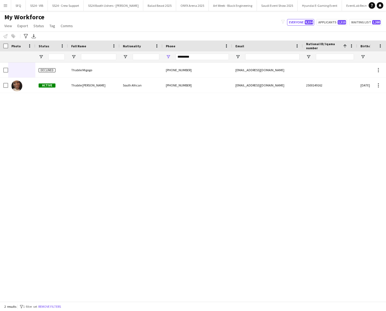
click at [28, 109] on div "Declined Thabile Migogo [PHONE_NUMBER] [EMAIL_ADDRESS][DOMAIN_NAME] [DATE] Acti…" at bounding box center [185, 180] width 370 height 234
click at [203, 57] on input "*********" at bounding box center [202, 57] width 53 height 7
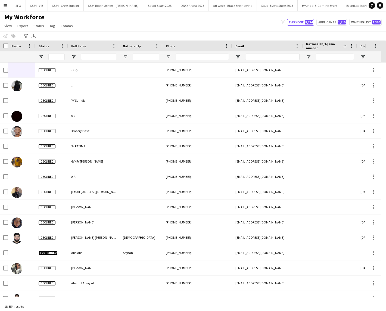
click at [202, 26] on div "My Workforce View Views Default view [PERSON_NAME] [PERSON_NAME] [PERSON_NAME] …" at bounding box center [193, 22] width 386 height 18
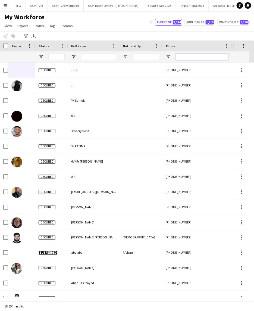
click at [208, 58] on input "Phone Filter Input" at bounding box center [202, 57] width 53 height 7
paste input "*********"
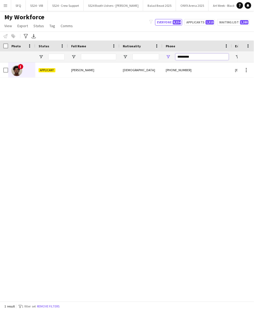
type input "*********"
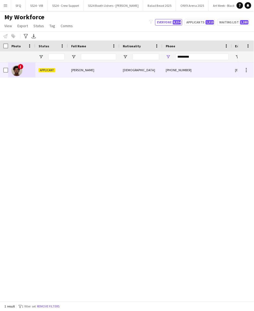
click at [59, 68] on div "Applicant" at bounding box center [51, 70] width 33 height 15
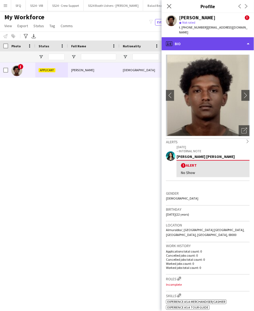
click at [201, 49] on div "profile Bio" at bounding box center [208, 43] width 92 height 13
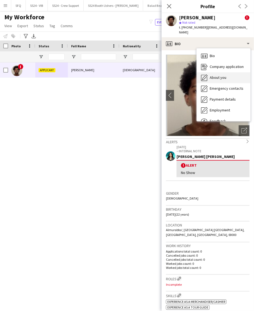
click at [208, 74] on icon "About you" at bounding box center [204, 77] width 7 height 7
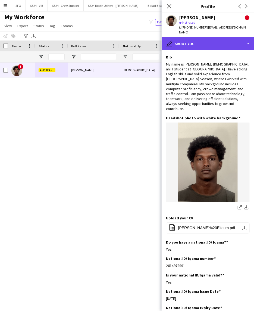
click at [215, 38] on div "pencil4 About you" at bounding box center [208, 43] width 92 height 13
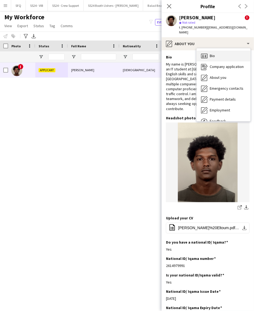
click at [222, 58] on div "Bio Bio" at bounding box center [224, 56] width 54 height 11
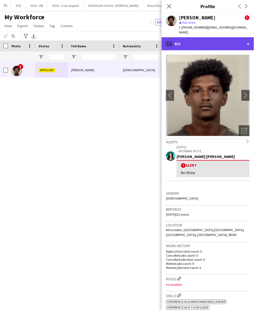
click at [219, 48] on div "profile Bio" at bounding box center [208, 43] width 92 height 13
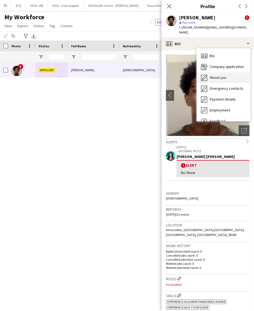
click at [226, 76] on span "About you" at bounding box center [218, 77] width 17 height 5
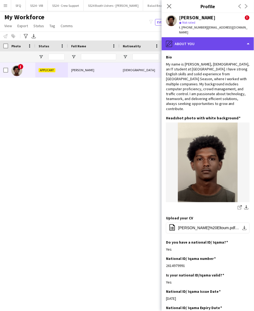
click at [218, 41] on div "pencil4 About you" at bounding box center [208, 43] width 92 height 13
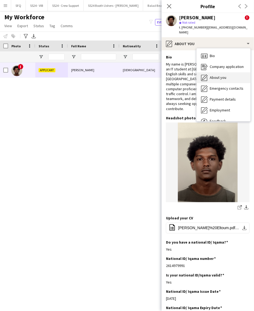
click at [225, 75] on span "About you" at bounding box center [218, 77] width 17 height 5
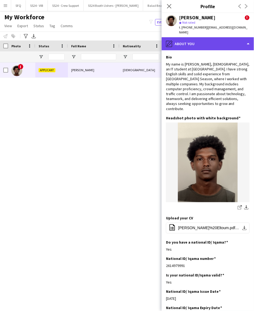
click at [189, 42] on div "pencil4 About you" at bounding box center [208, 43] width 92 height 13
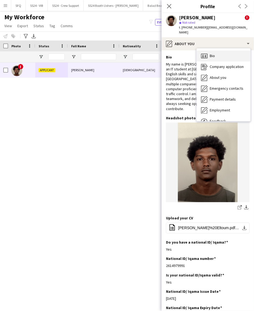
click at [202, 56] on icon "Bio" at bounding box center [204, 56] width 7 height 7
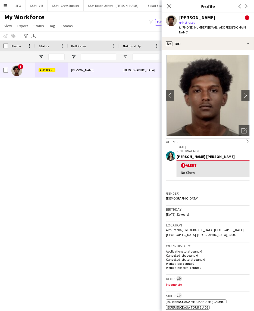
click at [180, 279] on button "Edit crew company roles" at bounding box center [179, 278] width 5 height 5
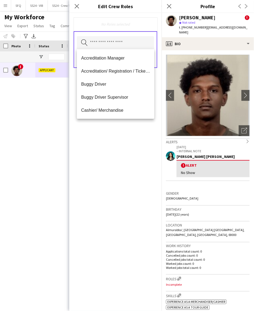
click at [131, 41] on input "text" at bounding box center [115, 43] width 77 height 14
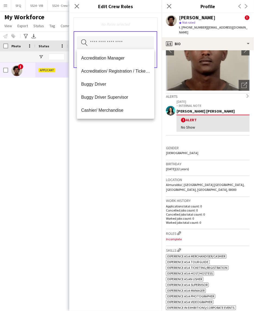
scroll to position [0, 0]
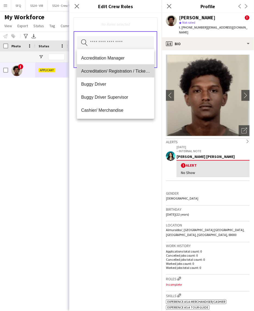
click at [127, 68] on mat-option "Accreditation/ Registration / Ticketing" at bounding box center [116, 70] width 78 height 13
click at [127, 71] on span "Buggy Driver" at bounding box center [115, 71] width 69 height 5
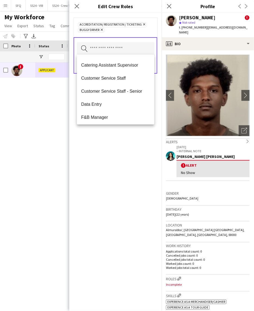
scroll to position [60, 0]
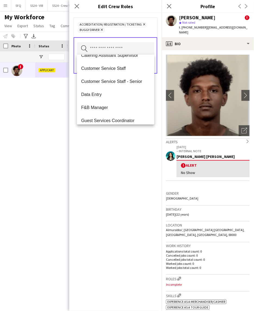
click at [127, 71] on mat-option "Customer Service Staff" at bounding box center [116, 68] width 78 height 13
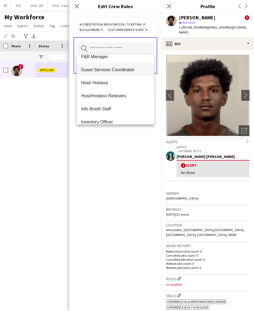
scroll to position [121, 0]
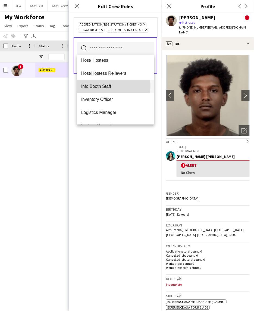
click at [110, 85] on span "Info Booth Staff" at bounding box center [115, 86] width 69 height 5
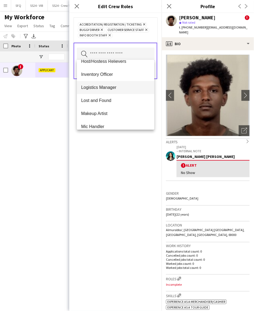
scroll to position [151, 0]
click at [115, 88] on span "Lost and Found" at bounding box center [115, 87] width 69 height 5
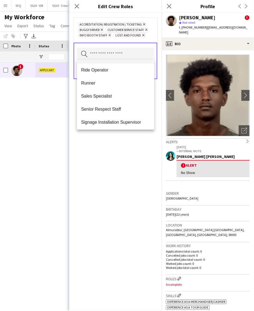
scroll to position [301, 0]
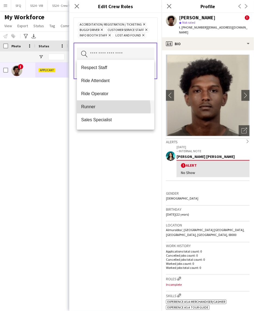
click at [102, 109] on mat-option "Runner" at bounding box center [116, 106] width 78 height 13
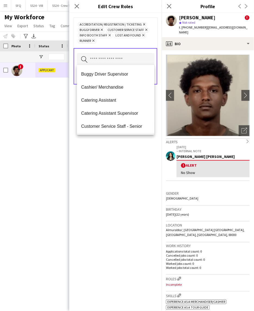
scroll to position [0, 0]
click at [142, 44] on div "Accreditation/ Registration / Ticketing Remove Buggy Driver Remove Customer Ser…" at bounding box center [116, 32] width 84 height 30
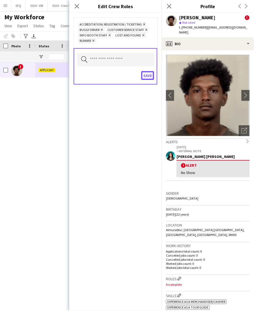
click at [145, 73] on button "Save" at bounding box center [147, 75] width 13 height 9
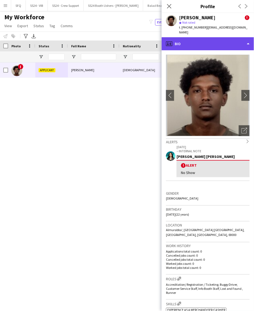
click at [189, 43] on div "profile Bio" at bounding box center [208, 43] width 92 height 13
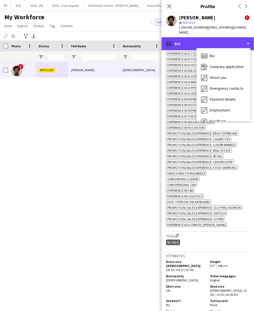
scroll to position [272, 0]
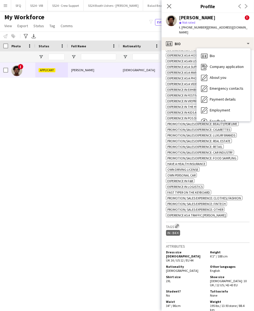
click at [177, 228] on app-icon "Edit crew company tags" at bounding box center [177, 226] width 4 height 4
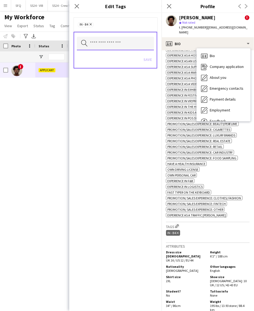
click at [147, 41] on input "text" at bounding box center [115, 44] width 77 height 14
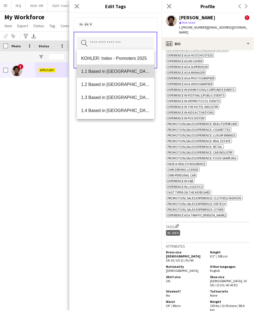
click at [143, 75] on mat-option "1.1 Based in [GEOGRAPHIC_DATA]" at bounding box center [116, 71] width 78 height 13
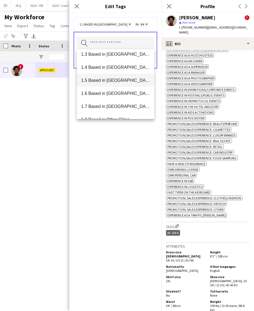
scroll to position [90, 0]
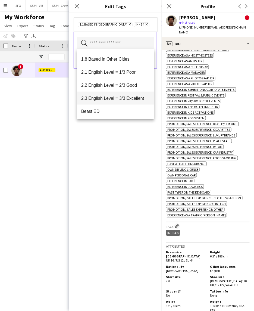
click at [134, 93] on mat-option "2.3 English Level = 3/3 Excellent" at bounding box center [116, 98] width 78 height 13
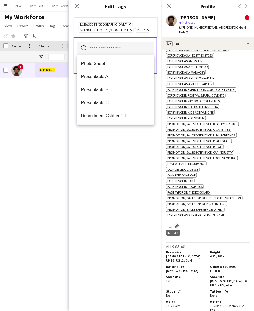
scroll to position [785, 0]
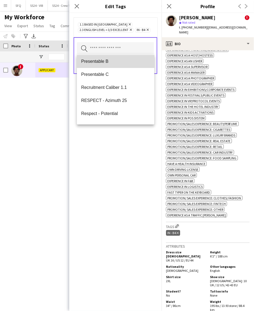
click at [137, 63] on span "Presentable B" at bounding box center [115, 61] width 69 height 5
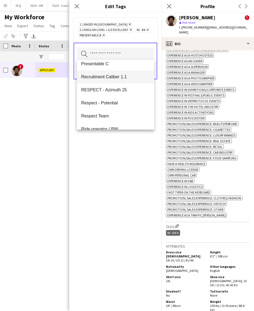
scroll to position [757, 0]
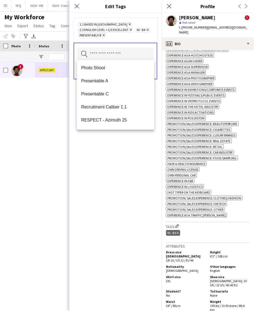
click at [133, 148] on div "1.1 Based in [GEOGRAPHIC_DATA] Remove 2.3 English Level = 3/3 Excellent Remove …" at bounding box center [115, 162] width 92 height 298
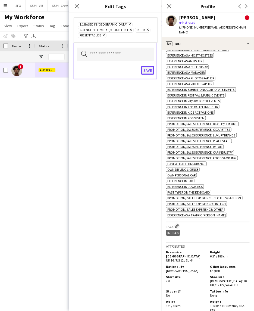
click at [151, 66] on button "Save" at bounding box center [147, 70] width 13 height 9
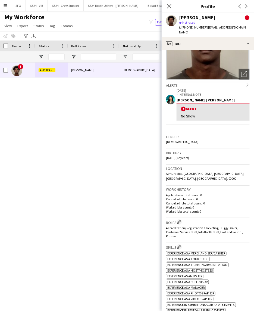
scroll to position [0, 0]
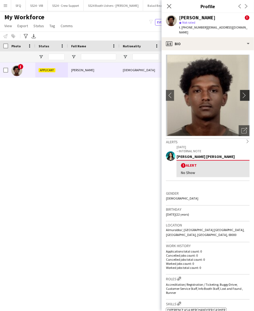
click at [242, 93] on app-icon "chevron-right" at bounding box center [246, 95] width 8 height 6
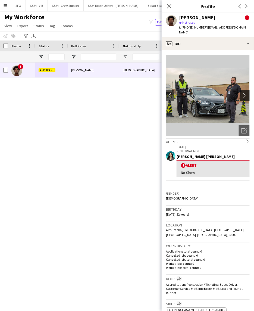
click at [242, 95] on app-icon "chevron-right" at bounding box center [246, 95] width 8 height 6
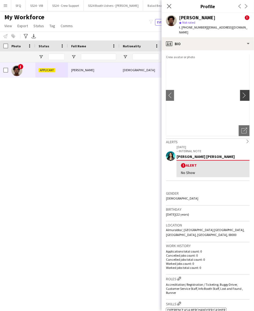
click at [242, 93] on app-icon "chevron-right" at bounding box center [246, 95] width 8 height 6
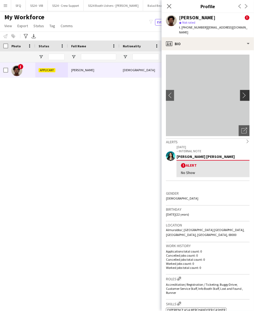
click at [241, 91] on button "chevron-right" at bounding box center [245, 95] width 11 height 11
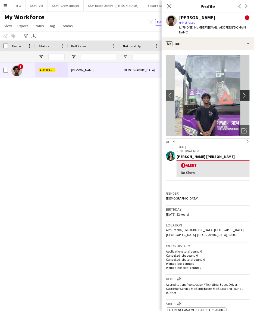
click at [241, 90] on button "chevron-right" at bounding box center [245, 95] width 11 height 11
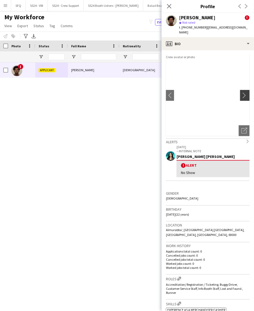
click at [241, 90] on button "chevron-right" at bounding box center [245, 95] width 11 height 11
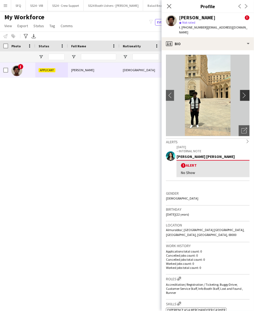
click at [242, 93] on app-icon "chevron-right" at bounding box center [246, 95] width 8 height 6
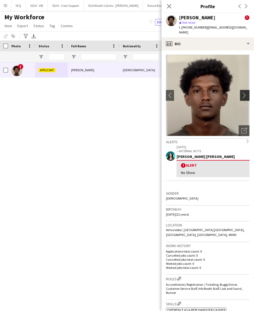
click at [242, 93] on app-icon "chevron-right" at bounding box center [246, 95] width 8 height 6
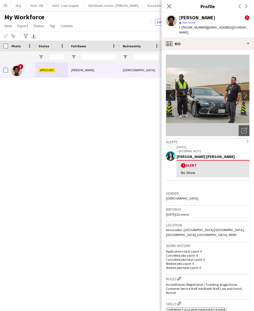
click at [171, 90] on button "chevron-left" at bounding box center [170, 95] width 11 height 11
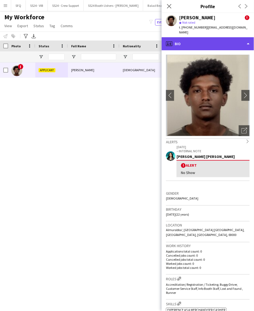
click at [208, 46] on div "profile Bio" at bounding box center [208, 43] width 92 height 13
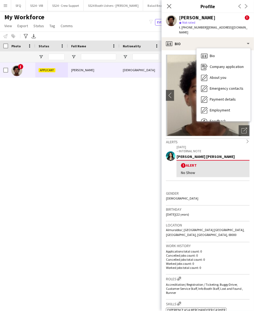
click at [224, 25] on span "| [EMAIL_ADDRESS][DOMAIN_NAME]" at bounding box center [213, 29] width 69 height 9
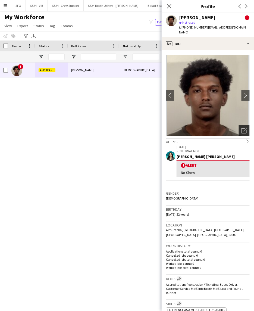
click at [242, 130] on icon "Open photos pop-in" at bounding box center [245, 131] width 6 height 6
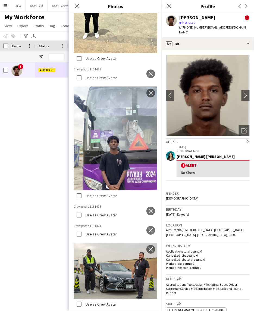
scroll to position [579, 0]
click at [146, 226] on button "close" at bounding box center [150, 230] width 9 height 9
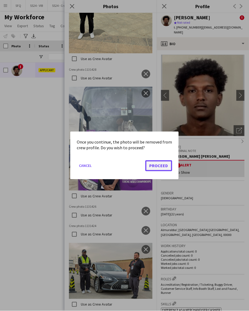
click at [157, 165] on button "Proceed" at bounding box center [159, 165] width 27 height 11
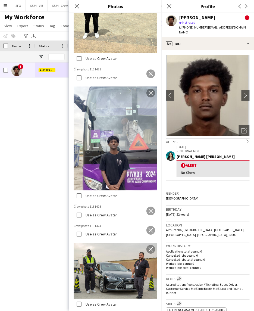
scroll to position [425, 0]
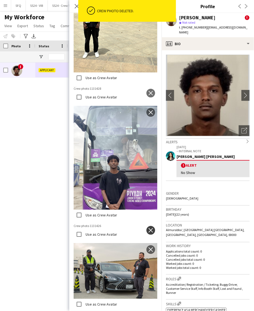
click at [148, 228] on app-icon "close" at bounding box center [150, 230] width 5 height 4
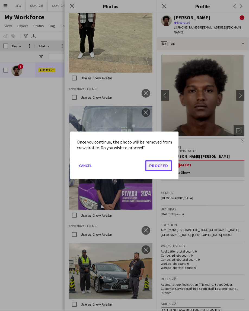
click at [164, 167] on button "Proceed" at bounding box center [159, 165] width 27 height 11
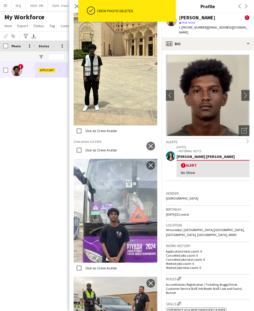
scroll to position [149, 0]
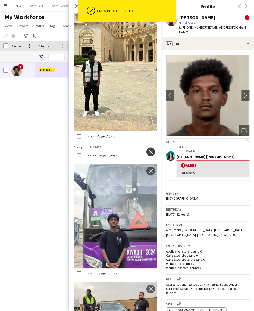
click at [146, 148] on button "close" at bounding box center [150, 152] width 9 height 9
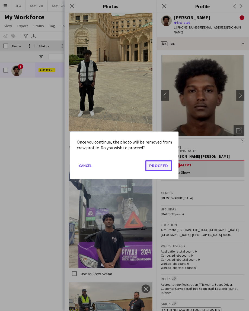
click at [161, 166] on button "Proceed" at bounding box center [159, 165] width 27 height 11
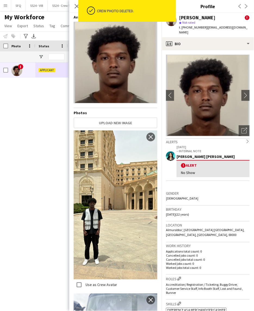
scroll to position [0, 0]
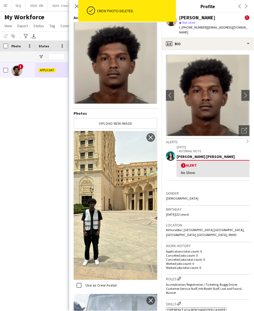
click at [186, 28] on span "t. [PHONE_NUMBER]" at bounding box center [193, 27] width 28 height 4
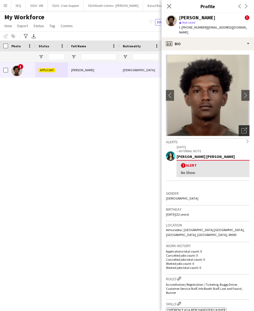
click at [241, 127] on div "Open photos pop-in" at bounding box center [244, 130] width 11 height 11
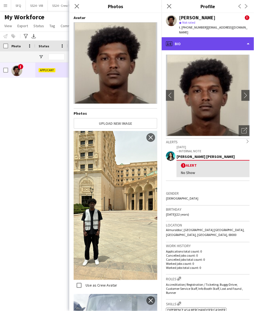
click at [227, 40] on div "profile Bio" at bounding box center [208, 43] width 92 height 13
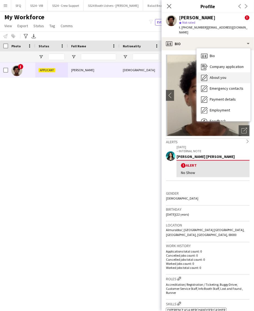
click at [216, 80] on div "About you About you" at bounding box center [224, 77] width 54 height 11
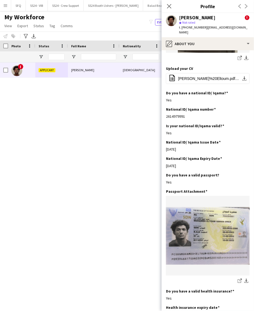
scroll to position [151, 0]
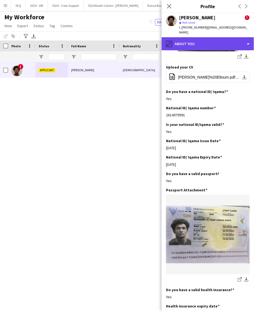
click at [200, 44] on div "pencil4 About you" at bounding box center [208, 43] width 92 height 13
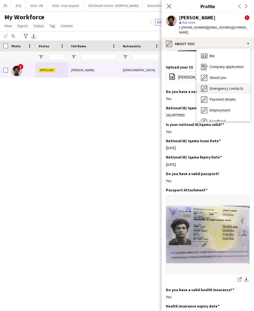
click at [214, 86] on span "Emergency contacts" at bounding box center [227, 88] width 34 height 5
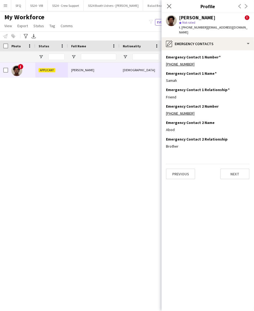
click at [214, 50] on app-section-data-types "Emergency Contact 1 Number Edit this field [PHONE_NUMBER] Emergency Contact 1 N…" at bounding box center [208, 180] width 92 height 261
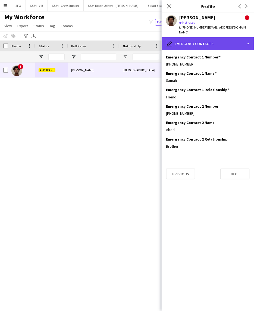
click at [215, 46] on div "pencil4 Emergency contacts" at bounding box center [208, 43] width 92 height 13
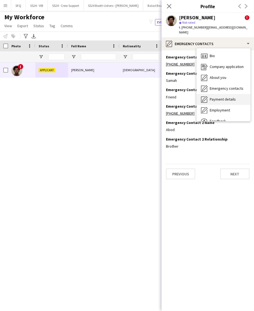
click at [236, 101] on div "Payment details Payment details" at bounding box center [224, 99] width 54 height 11
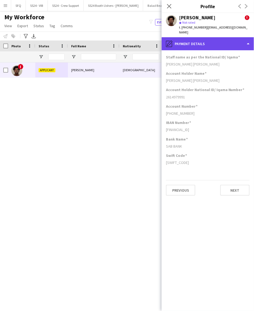
click at [219, 47] on div "pencil4 Payment details" at bounding box center [208, 43] width 92 height 13
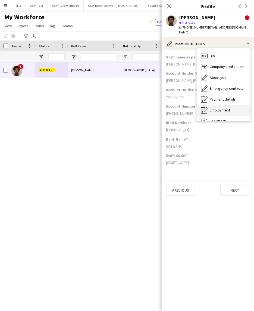
click at [229, 108] on span "Employment" at bounding box center [220, 110] width 20 height 5
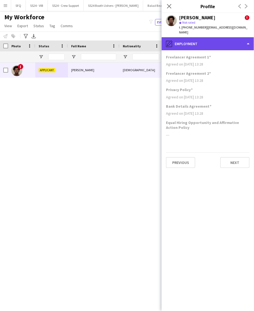
click at [199, 45] on div "pencil4 Employment" at bounding box center [208, 43] width 92 height 13
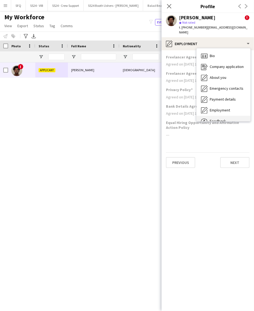
click at [219, 119] on span "Feedback" at bounding box center [218, 120] width 16 height 5
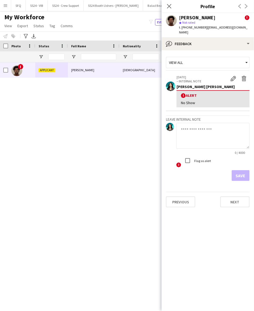
click at [212, 136] on textarea at bounding box center [212, 136] width 73 height 26
click at [199, 129] on textarea "**********" at bounding box center [212, 136] width 73 height 26
type textarea "**********"
click at [247, 174] on button "Save" at bounding box center [241, 175] width 18 height 11
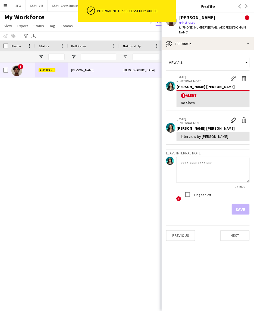
click at [202, 10] on h3 "Profile" at bounding box center [208, 6] width 92 height 7
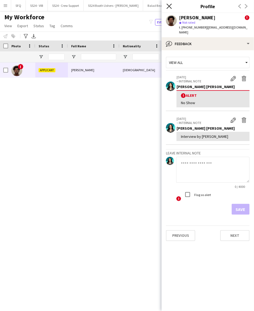
click at [171, 8] on icon at bounding box center [169, 6] width 5 height 5
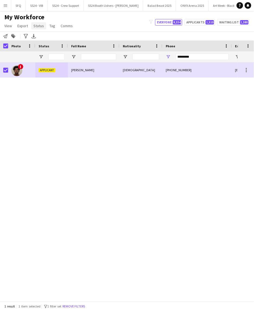
click at [36, 25] on span "Status" at bounding box center [38, 25] width 11 height 5
click at [41, 37] on span "Edit" at bounding box center [39, 37] width 6 height 5
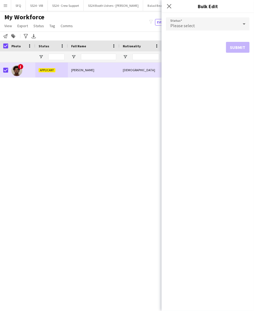
click at [200, 17] on form "Status Please select Submit" at bounding box center [208, 35] width 84 height 44
click at [199, 18] on div "Please select" at bounding box center [202, 23] width 73 height 13
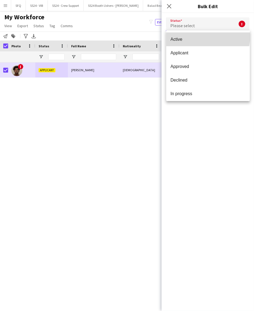
click at [208, 37] on span "Active" at bounding box center [208, 39] width 75 height 5
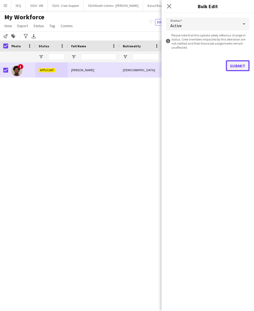
click at [239, 69] on button "Submit" at bounding box center [238, 65] width 24 height 11
click at [244, 67] on button "Submit" at bounding box center [238, 65] width 24 height 11
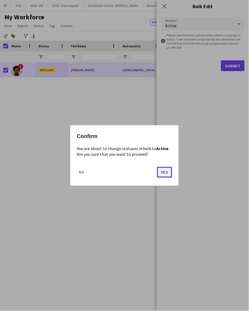
click at [164, 175] on button "Yes" at bounding box center [164, 172] width 15 height 11
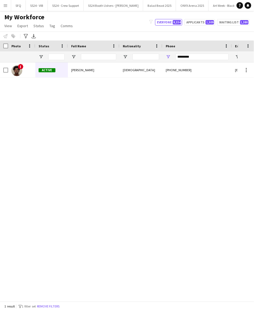
click at [150, 245] on div "! Active [PERSON_NAME] Sudanese [PHONE_NUMBER] [EMAIL_ADDRESS][DOMAIN_NAME]" at bounding box center [119, 180] width 238 height 234
click at [189, 60] on input "*********" at bounding box center [202, 57] width 53 height 7
click at [189, 57] on input "*********" at bounding box center [202, 57] width 53 height 7
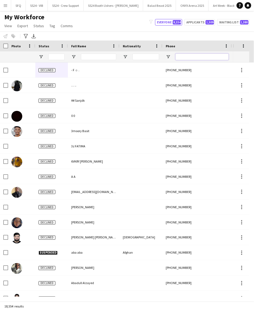
click at [200, 56] on input "Phone Filter Input" at bounding box center [202, 57] width 53 height 7
paste input "**********"
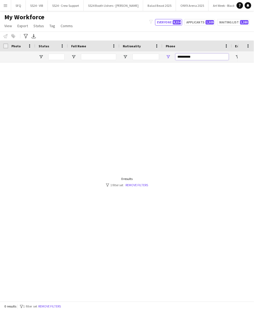
click at [178, 57] on input "**********" at bounding box center [202, 57] width 53 height 7
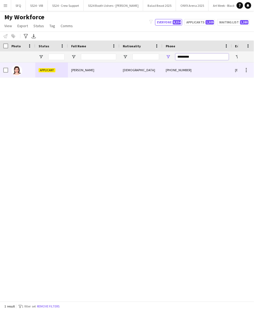
type input "*********"
click at [139, 72] on div "[DEMOGRAPHIC_DATA]" at bounding box center [141, 70] width 43 height 15
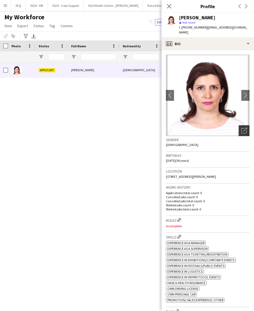
click at [239, 129] on div "Open photos pop-in" at bounding box center [244, 130] width 11 height 11
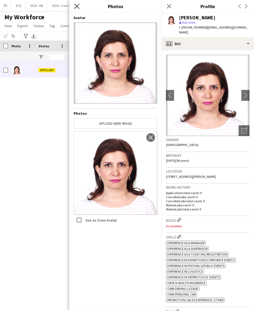
click at [75, 9] on icon "Close pop-in" at bounding box center [76, 6] width 5 height 5
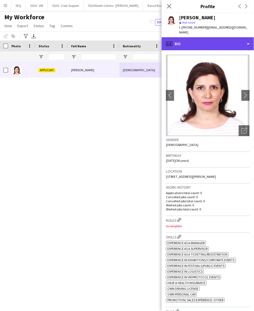
click at [199, 37] on div "profile Bio" at bounding box center [208, 43] width 92 height 13
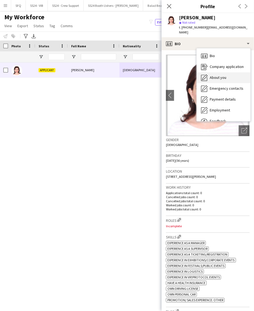
click at [237, 72] on div "About you About you" at bounding box center [224, 77] width 54 height 11
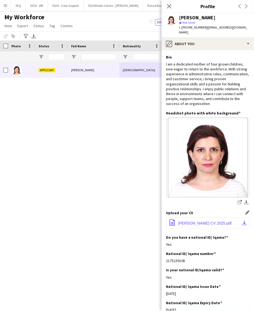
click at [218, 221] on span "[PERSON_NAME] CV 2025.pdf" at bounding box center [205, 223] width 54 height 4
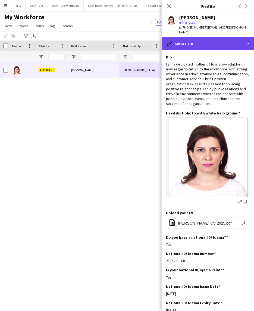
click at [204, 44] on div "pencil4 About you" at bounding box center [208, 43] width 92 height 13
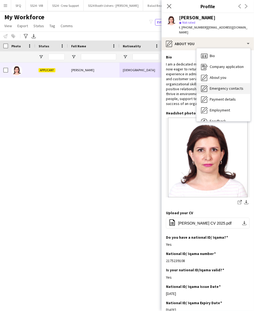
click at [218, 83] on div "Emergency contacts Emergency contacts" at bounding box center [224, 88] width 54 height 11
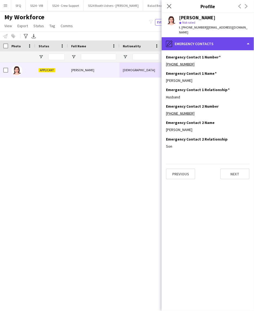
click at [195, 39] on div "pencil4 Emergency contacts" at bounding box center [208, 43] width 92 height 13
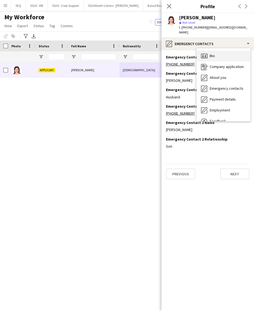
click at [207, 53] on icon "Bio" at bounding box center [204, 56] width 7 height 7
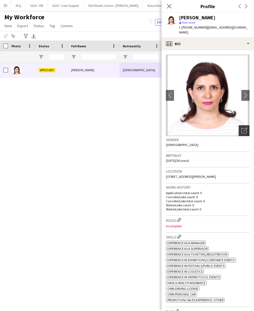
click at [242, 128] on icon "Open photos pop-in" at bounding box center [245, 131] width 6 height 6
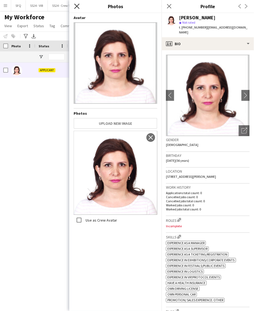
click at [79, 6] on icon "Close pop-in" at bounding box center [76, 6] width 5 height 5
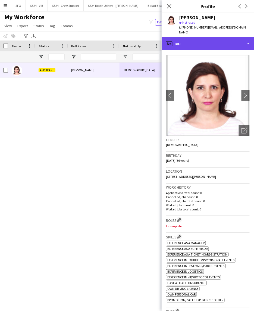
click at [197, 41] on div "profile Bio" at bounding box center [208, 43] width 92 height 13
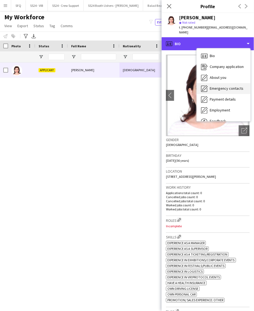
scroll to position [18, 0]
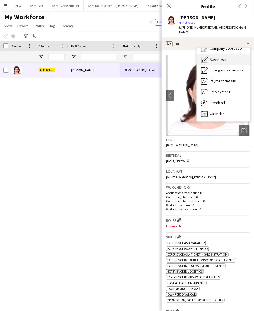
click at [221, 57] on span "About you" at bounding box center [218, 59] width 17 height 5
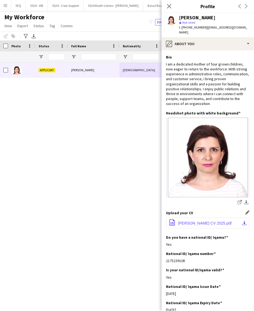
click at [218, 221] on span "[PERSON_NAME] CV 2025.pdf" at bounding box center [205, 223] width 54 height 4
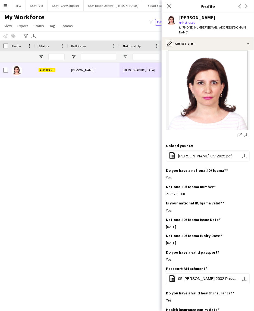
scroll to position [121, 0]
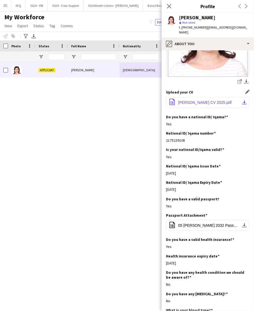
click at [242, 100] on app-icon "download-bottom" at bounding box center [244, 102] width 4 height 4
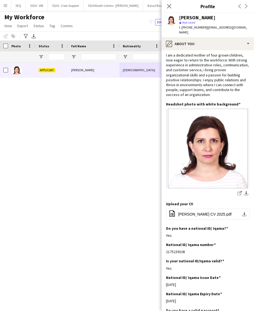
scroll to position [0, 0]
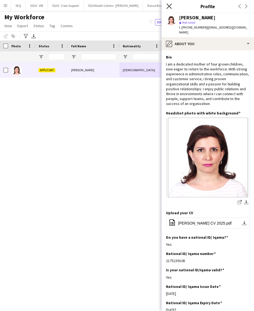
click at [170, 6] on icon "Close pop-in" at bounding box center [169, 6] width 5 height 5
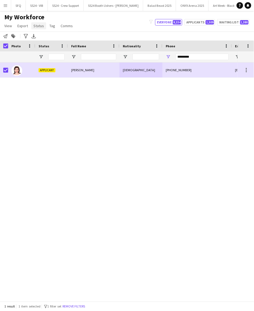
click at [35, 25] on span "Status" at bounding box center [38, 25] width 11 height 5
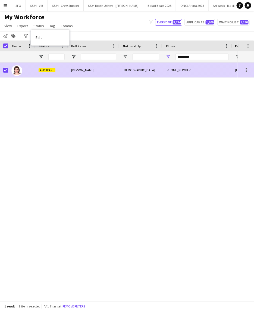
click at [71, 71] on div "[PERSON_NAME]" at bounding box center [94, 70] width 52 height 15
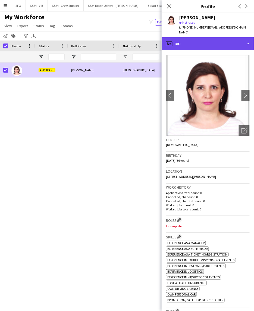
click at [210, 42] on div "profile Bio" at bounding box center [208, 43] width 92 height 13
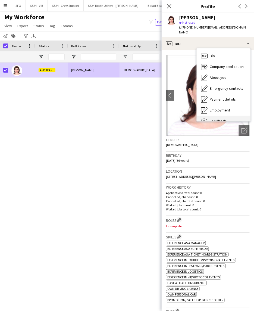
click at [226, 116] on div "Feedback Feedback" at bounding box center [224, 121] width 54 height 11
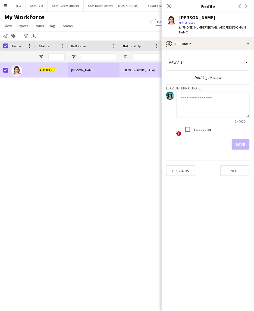
click at [206, 103] on textarea at bounding box center [212, 105] width 73 height 26
type textarea "*"
drag, startPoint x: 211, startPoint y: 99, endPoint x: 165, endPoint y: 88, distance: 47.4
click at [165, 88] on app-crew-profile-feedback-tab "**********" at bounding box center [208, 180] width 92 height 261
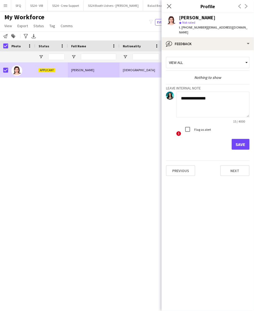
click at [213, 92] on textarea "**********" at bounding box center [212, 105] width 73 height 26
drag, startPoint x: 213, startPoint y: 92, endPoint x: 197, endPoint y: 92, distance: 16.3
click at [197, 92] on textarea "**********" at bounding box center [212, 105] width 73 height 26
paste textarea
type textarea "**********"
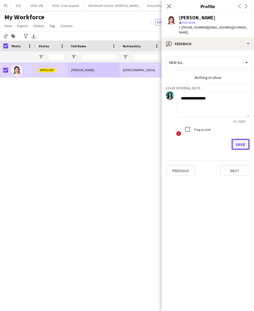
click at [238, 139] on button "Save" at bounding box center [241, 144] width 18 height 11
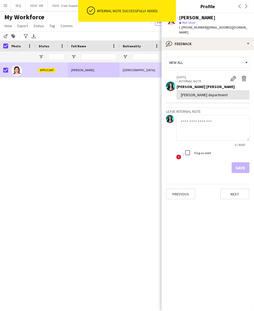
click at [204, 12] on div "Close pop-in Profile Previous Next" at bounding box center [208, 6] width 92 height 13
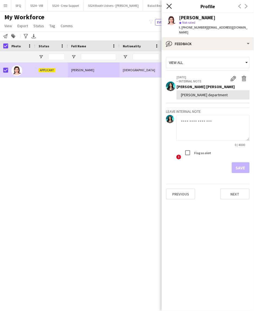
click at [170, 7] on icon "Close pop-in" at bounding box center [169, 6] width 5 height 5
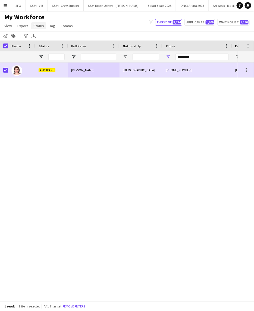
click at [37, 26] on span "Status" at bounding box center [38, 25] width 11 height 5
click at [50, 36] on link "Edit" at bounding box center [50, 37] width 38 height 11
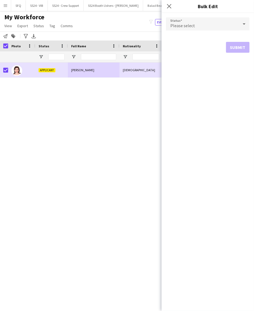
click at [180, 20] on div "Please select" at bounding box center [202, 23] width 73 height 13
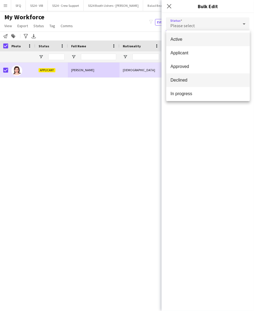
click at [210, 82] on span "Declined" at bounding box center [208, 79] width 75 height 5
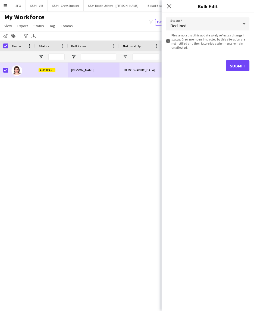
drag, startPoint x: 214, startPoint y: 119, endPoint x: 230, endPoint y: 88, distance: 34.9
click at [214, 118] on div "Status Declined information-circle Please note that this update solely reflects…" at bounding box center [208, 162] width 92 height 298
click at [234, 72] on form "Status Declined information-circle Please note that this update solely reflects…" at bounding box center [208, 44] width 84 height 63
click at [232, 69] on button "Submit" at bounding box center [238, 65] width 24 height 11
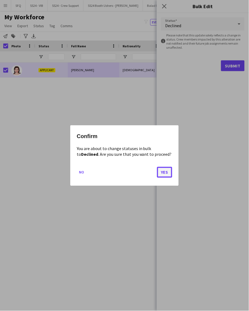
click at [170, 172] on button "Yes" at bounding box center [164, 172] width 15 height 11
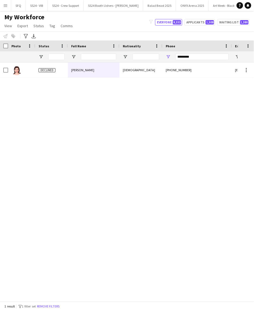
click at [121, 32] on div "Notify workforce Add to tag Select at least one crew to tag him or her. Advance…" at bounding box center [127, 36] width 254 height 9
click at [145, 104] on div "Declined [PERSON_NAME] Lebanese [PHONE_NUMBER] [EMAIL_ADDRESS][DOMAIN_NAME]" at bounding box center [119, 180] width 238 height 234
click at [180, 56] on input "*********" at bounding box center [202, 57] width 53 height 7
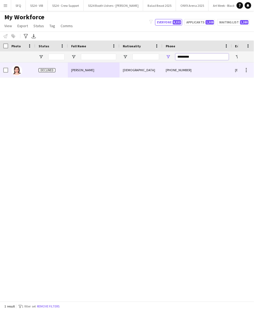
paste input "Phone Filter Input"
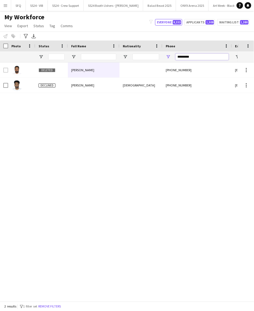
click at [195, 57] on input "*********" at bounding box center [202, 57] width 53 height 7
paste input "Phone Filter Input"
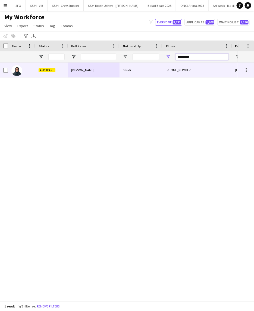
type input "*********"
click at [47, 74] on div "Applicant" at bounding box center [51, 70] width 33 height 15
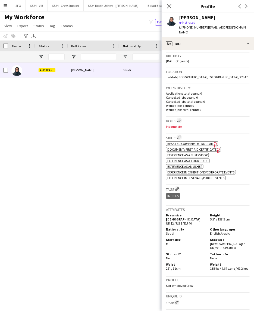
scroll to position [69, 0]
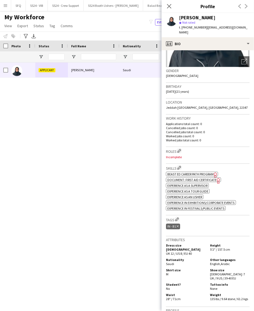
click at [193, 172] on span "Beast ED Career Path Program" at bounding box center [190, 174] width 46 height 4
click at [180, 166] on app-icon "Edit crew company skills" at bounding box center [179, 168] width 4 height 4
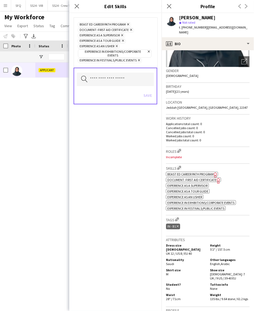
click at [129, 24] on icon "Remove" at bounding box center [128, 25] width 4 height 4
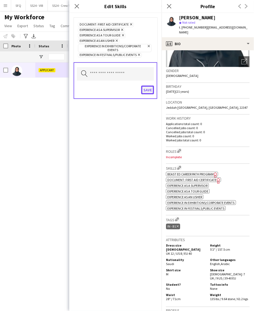
click at [151, 91] on button "Save" at bounding box center [147, 90] width 13 height 9
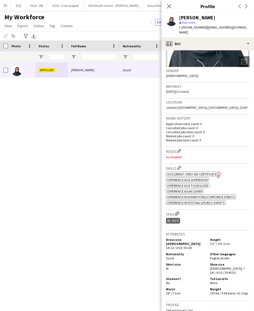
click at [178, 212] on app-icon "Edit crew company tags" at bounding box center [177, 214] width 4 height 4
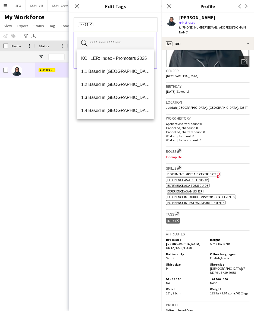
click at [126, 43] on input "text" at bounding box center [115, 44] width 77 height 14
drag, startPoint x: 124, startPoint y: 75, endPoint x: 129, endPoint y: 94, distance: 19.6
click at [129, 94] on div "KOHLER: Index - Promoters 2025 1.1 Based in [GEOGRAPHIC_DATA] 1.2 Based in [GEO…" at bounding box center [116, 84] width 78 height 70
click at [129, 95] on span "1.3 Based in [GEOGRAPHIC_DATA]" at bounding box center [115, 97] width 69 height 5
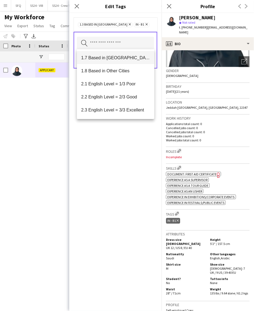
scroll to position [60, 0]
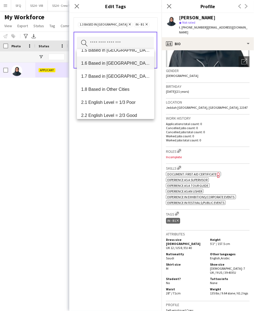
click at [125, 66] on mat-option "1.6 Based in [GEOGRAPHIC_DATA]" at bounding box center [116, 63] width 78 height 13
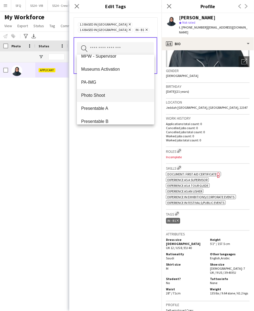
scroll to position [755, 0]
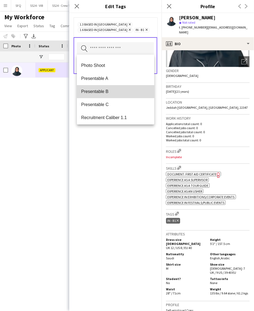
click at [130, 86] on mat-option "Presentable B" at bounding box center [116, 91] width 78 height 13
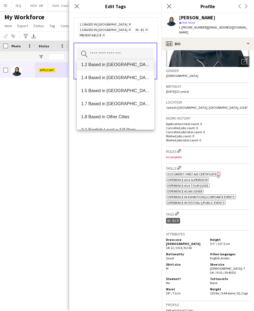
scroll to position [60, 0]
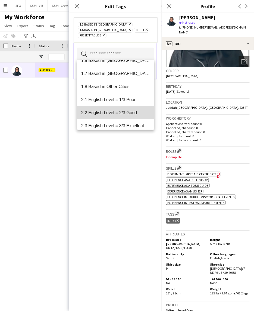
click at [136, 108] on mat-option "2.2 English Level = 2/3 Good" at bounding box center [116, 112] width 78 height 13
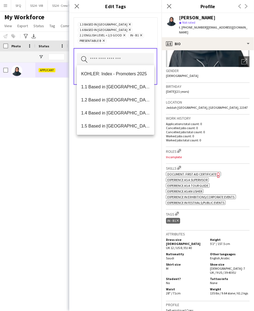
click at [138, 158] on div "1.3 Based in [GEOGRAPHIC_DATA] Remove 1.6 Based in [GEOGRAPHIC_DATA] Remove 2.2…" at bounding box center [115, 162] width 92 height 298
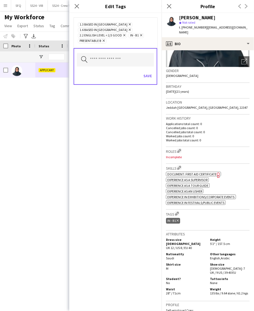
click at [147, 69] on div "Save" at bounding box center [115, 76] width 77 height 15
click at [149, 73] on button "Save" at bounding box center [147, 75] width 13 height 9
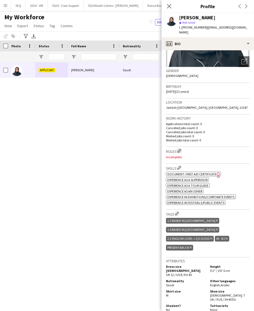
click at [180, 148] on button "Edit crew company roles" at bounding box center [179, 150] width 5 height 5
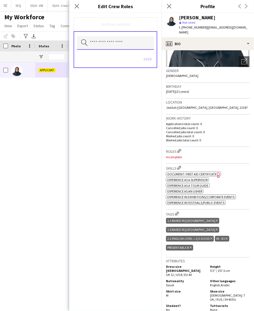
click at [120, 45] on input "text" at bounding box center [115, 43] width 77 height 14
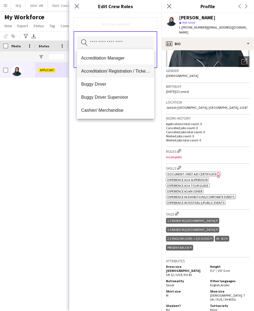
click at [130, 69] on span "Accreditation/ Registration / Ticketing" at bounding box center [115, 70] width 69 height 5
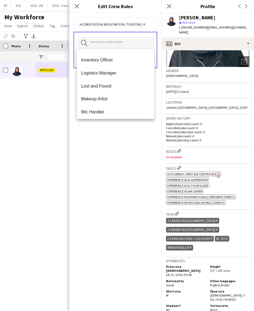
scroll to position [151, 0]
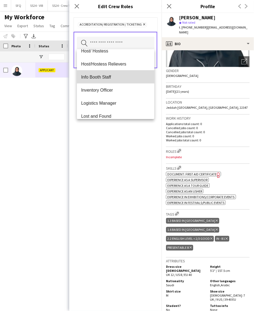
click at [129, 73] on mat-option "Info Booth Staff" at bounding box center [116, 76] width 78 height 13
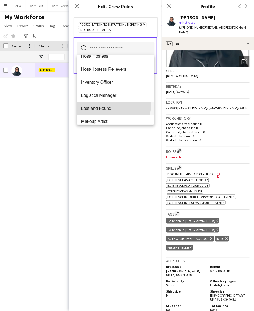
click at [106, 104] on mat-option "Lost and Found" at bounding box center [116, 108] width 78 height 13
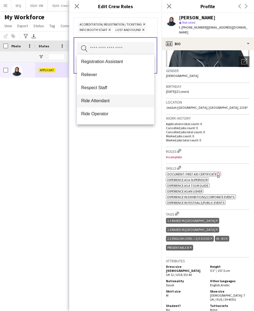
scroll to position [332, 0]
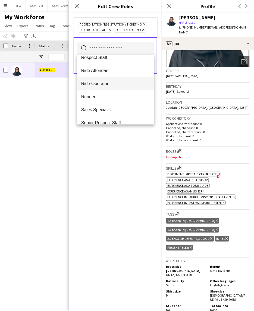
click at [108, 86] on mat-option "Ride Operator" at bounding box center [116, 83] width 78 height 13
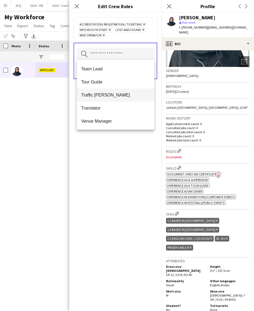
scroll to position [465, 0]
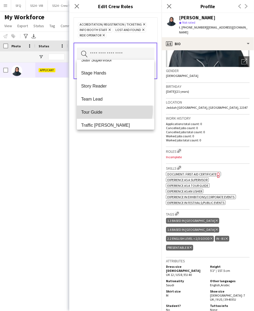
click at [114, 110] on span "Tour Guide" at bounding box center [115, 112] width 69 height 5
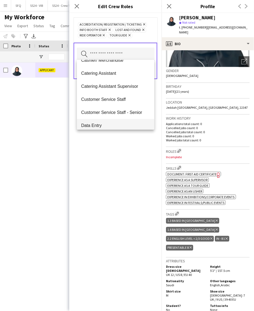
scroll to position [60, 0]
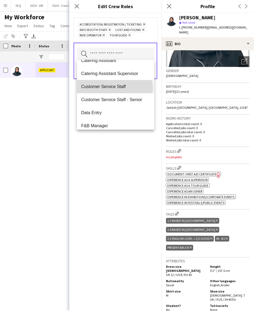
click at [114, 88] on span "Customer Service Staff" at bounding box center [115, 86] width 69 height 5
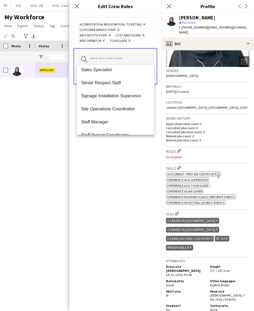
scroll to position [349, 0]
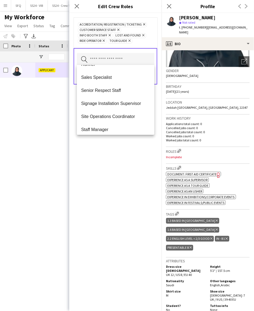
click at [132, 155] on div "Accreditation/ Registration / Ticketing Remove Customer Service Staff Remove In…" at bounding box center [115, 162] width 92 height 298
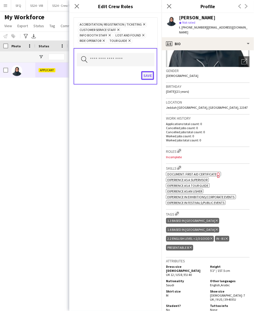
click at [146, 74] on button "Save" at bounding box center [147, 75] width 13 height 9
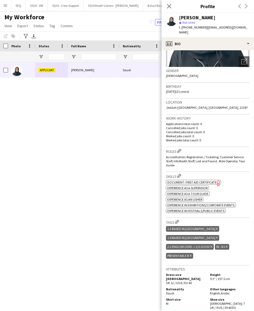
click at [211, 180] on span "Document: First Aid Certificate" at bounding box center [191, 182] width 49 height 4
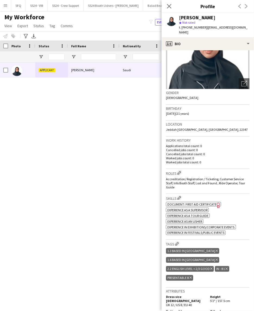
scroll to position [39, 0]
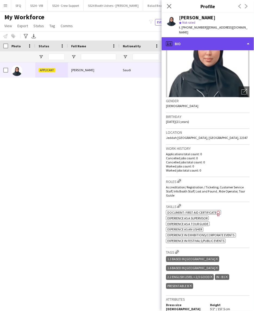
click at [193, 40] on div "profile Bio" at bounding box center [208, 43] width 92 height 13
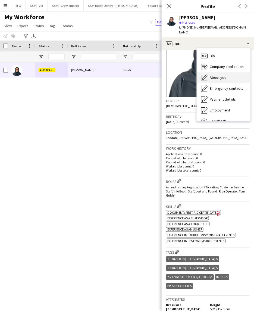
click at [213, 75] on span "About you" at bounding box center [218, 77] width 17 height 5
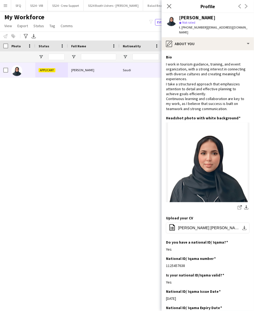
click at [194, 29] on span "t. [PHONE_NUMBER]" at bounding box center [193, 27] width 28 height 4
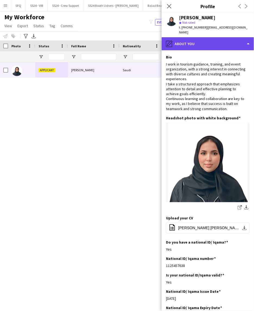
click at [196, 38] on div "pencil4 About you" at bounding box center [208, 43] width 92 height 13
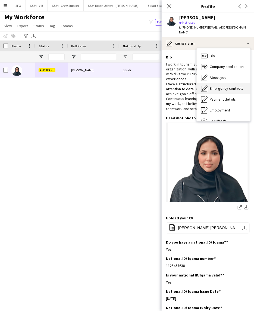
click at [229, 87] on div "Emergency contacts Emergency contacts" at bounding box center [224, 88] width 54 height 11
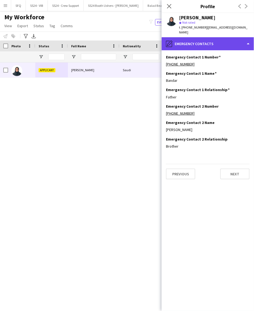
click at [226, 41] on div "pencil4 Emergency contacts" at bounding box center [208, 43] width 92 height 13
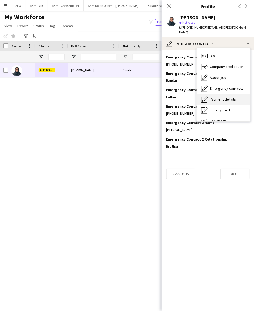
click at [231, 97] on span "Payment details" at bounding box center [223, 99] width 26 height 5
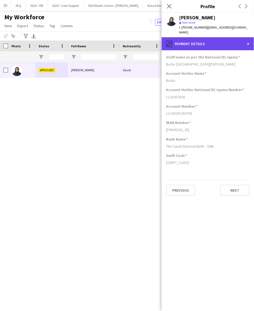
click at [183, 38] on div "pencil4 Payment details" at bounding box center [208, 43] width 92 height 13
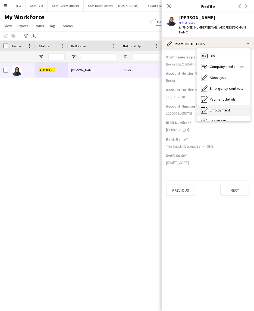
click at [214, 108] on div "Employment Employment" at bounding box center [224, 110] width 54 height 11
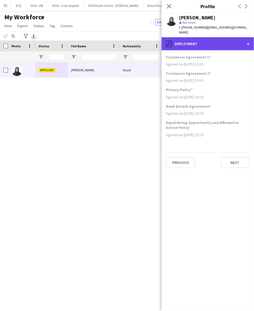
click at [197, 40] on div "pencil4 Employment" at bounding box center [208, 43] width 92 height 13
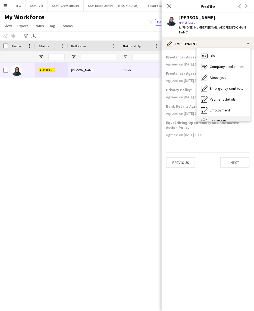
click at [237, 116] on div "Feedback Feedback" at bounding box center [224, 121] width 54 height 11
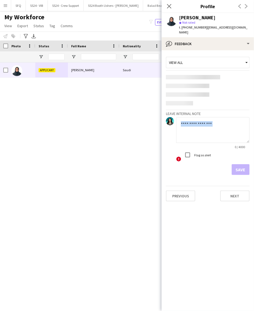
click at [212, 117] on app-form-group "0 / 4000" at bounding box center [212, 133] width 73 height 32
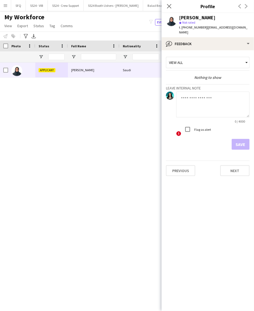
click at [211, 110] on textarea at bounding box center [212, 105] width 73 height 26
type textarea "**********"
click at [241, 139] on button "Save" at bounding box center [241, 144] width 18 height 11
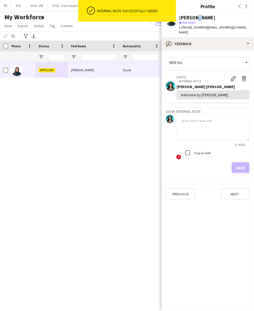
click at [195, 15] on div "[PERSON_NAME]" at bounding box center [197, 17] width 36 height 5
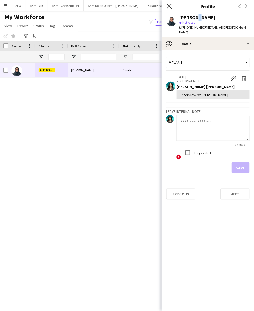
click at [169, 6] on icon at bounding box center [169, 6] width 5 height 5
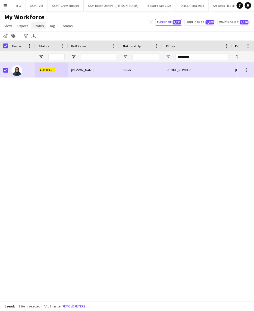
click at [41, 27] on span "Status" at bounding box center [38, 25] width 11 height 5
click at [52, 36] on link "Edit" at bounding box center [50, 37] width 38 height 11
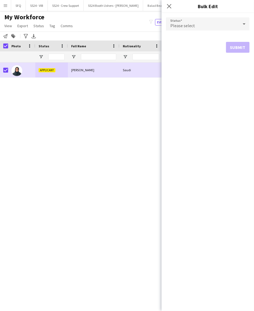
click at [169, 22] on div "Please select" at bounding box center [202, 23] width 73 height 13
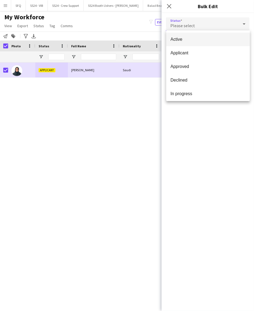
click at [195, 40] on span "Active" at bounding box center [208, 39] width 75 height 5
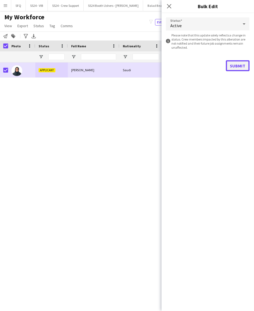
click at [232, 69] on button "Submit" at bounding box center [238, 65] width 24 height 11
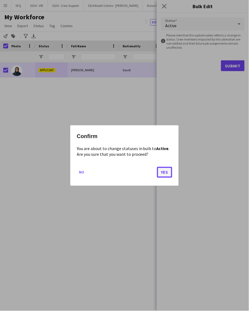
click at [168, 173] on button "Yes" at bounding box center [164, 172] width 15 height 11
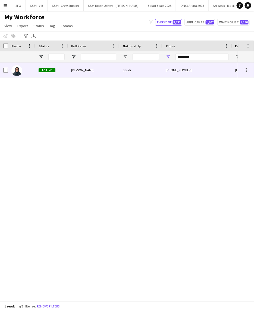
click at [82, 71] on span "[PERSON_NAME]" at bounding box center [82, 70] width 23 height 4
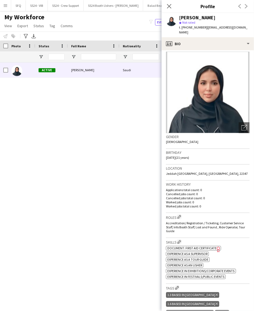
scroll to position [0, 0]
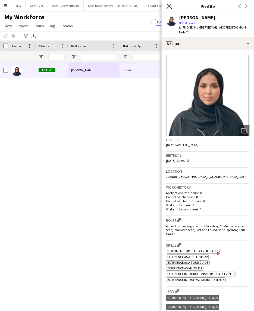
click at [170, 5] on icon at bounding box center [169, 6] width 5 height 5
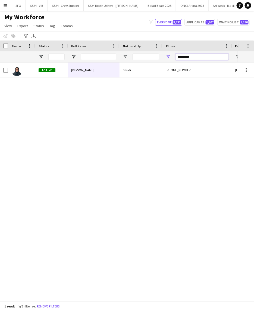
click at [186, 57] on input "*********" at bounding box center [202, 57] width 53 height 7
click at [185, 57] on input "*********" at bounding box center [202, 57] width 53 height 7
click at [186, 57] on input "*********" at bounding box center [202, 57] width 53 height 7
paste input "Phone Filter Input"
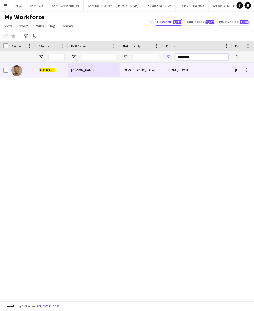
type input "*********"
click at [55, 76] on div "Applicant" at bounding box center [51, 70] width 33 height 15
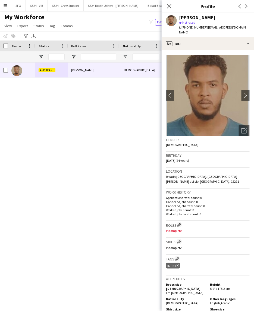
click at [86, 194] on div "Applicant [PERSON_NAME] [PHONE_NUMBER] [EMAIL_ADDRESS][DOMAIN_NAME]" at bounding box center [119, 180] width 238 height 234
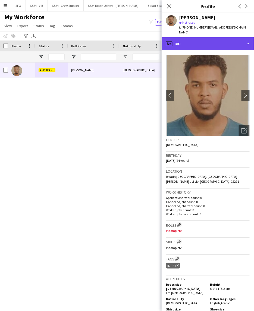
click at [203, 44] on div "profile Bio" at bounding box center [208, 43] width 92 height 13
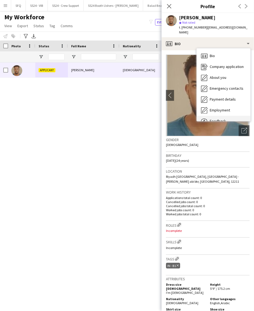
click at [217, 116] on div "Feedback Feedback" at bounding box center [224, 121] width 54 height 11
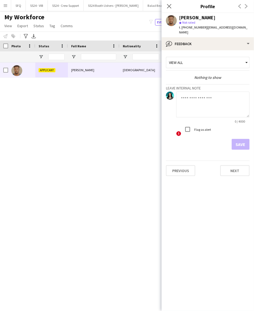
click at [211, 102] on textarea at bounding box center [212, 105] width 73 height 26
click at [198, 98] on textarea at bounding box center [212, 105] width 73 height 26
type textarea "*******"
drag, startPoint x: 216, startPoint y: 123, endPoint x: 210, endPoint y: 123, distance: 6.8
click at [216, 124] on div "! Flag as alert" at bounding box center [212, 130] width 73 height 12
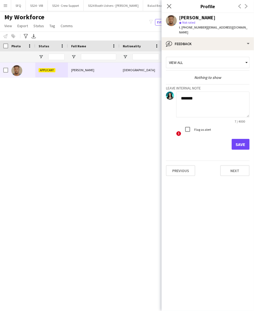
click at [208, 127] on label "Flag as alert" at bounding box center [202, 129] width 18 height 4
click at [235, 139] on button "Save" at bounding box center [241, 144] width 18 height 11
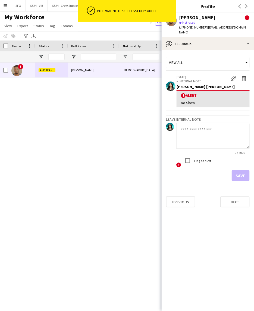
click at [183, 4] on h3 "Profile" at bounding box center [208, 6] width 92 height 7
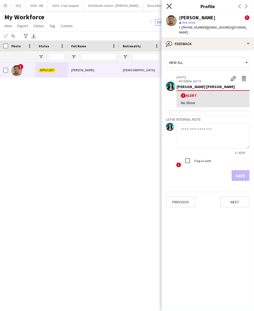
click at [170, 6] on icon at bounding box center [169, 6] width 5 height 5
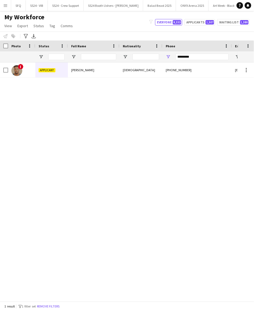
click at [196, 47] on div "Phone" at bounding box center [194, 46] width 57 height 8
click at [195, 55] on input "*********" at bounding box center [202, 57] width 53 height 7
paste input "Phone Filter Input"
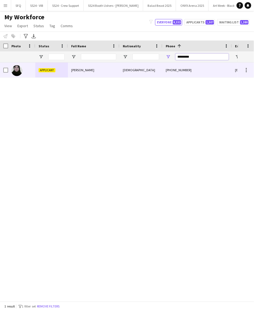
type input "*********"
click at [35, 66] on div at bounding box center [21, 70] width 27 height 15
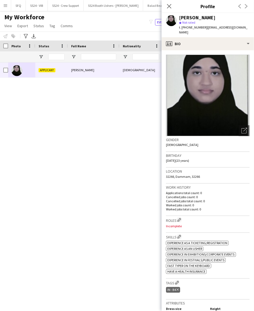
click at [196, 50] on app-crew-profile-bio "Open photos pop-in Gender [DEMOGRAPHIC_DATA] Birthday [DEMOGRAPHIC_DATA] (23 ye…" at bounding box center [208, 180] width 92 height 261
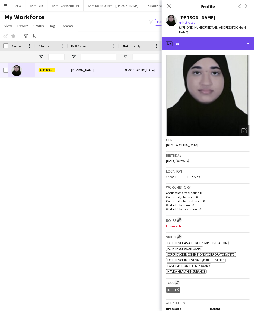
click at [194, 40] on div "profile Bio" at bounding box center [208, 43] width 92 height 13
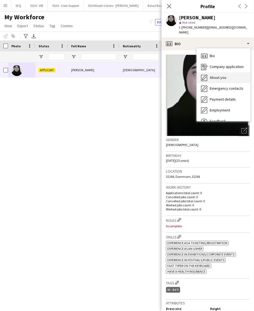
click at [213, 76] on div "About you About you" at bounding box center [224, 77] width 54 height 11
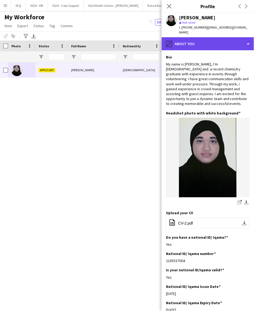
click at [191, 37] on div "pencil4 About you" at bounding box center [208, 43] width 92 height 13
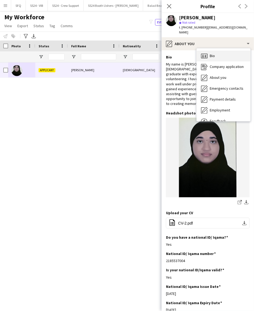
click at [207, 53] on icon "Bio" at bounding box center [204, 56] width 7 height 7
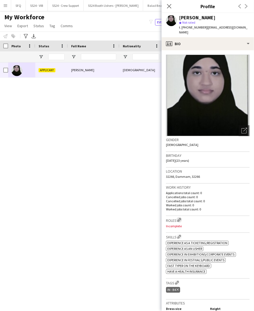
click at [181, 218] on app-icon "Edit crew company roles" at bounding box center [179, 220] width 4 height 4
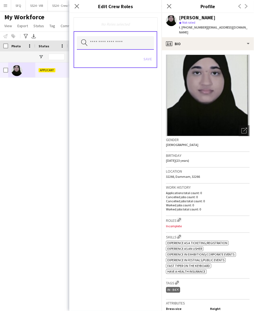
click at [130, 44] on input "text" at bounding box center [115, 43] width 77 height 14
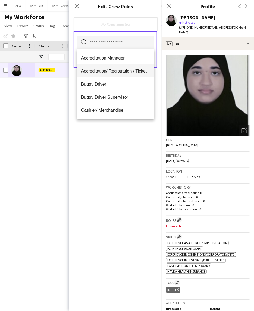
click at [132, 68] on span "Accreditation/ Registration / Ticketing" at bounding box center [115, 70] width 69 height 5
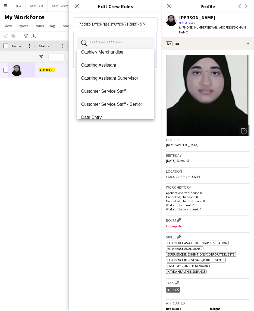
scroll to position [60, 0]
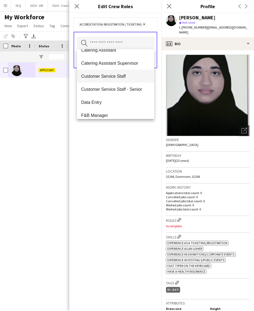
click at [131, 75] on span "Customer Service Staff" at bounding box center [115, 76] width 69 height 5
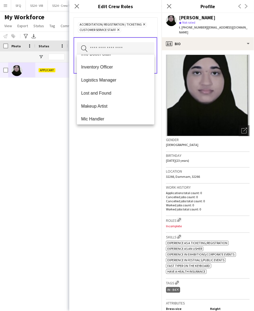
scroll to position [181, 0]
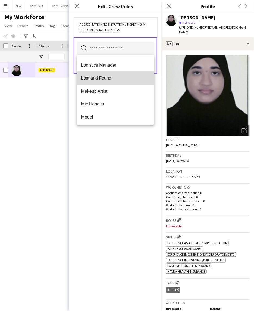
click at [124, 78] on span "Lost and Found" at bounding box center [115, 78] width 69 height 5
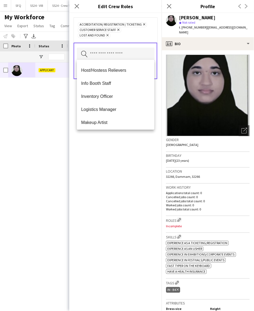
scroll to position [151, 0]
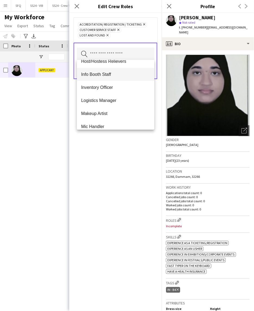
click at [124, 77] on mat-option "Info Booth Staff" at bounding box center [116, 74] width 78 height 13
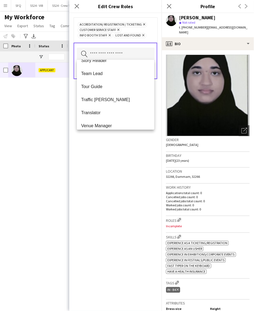
scroll to position [495, 0]
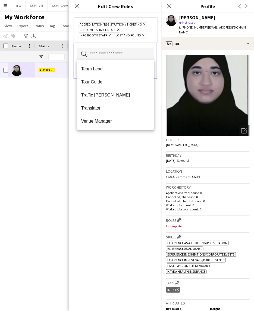
click at [111, 157] on div "Accreditation/ Registration / Ticketing Remove Customer Service Staff Remove In…" at bounding box center [115, 162] width 92 height 298
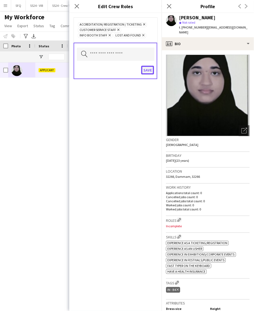
click at [145, 70] on button "Save" at bounding box center [147, 70] width 13 height 9
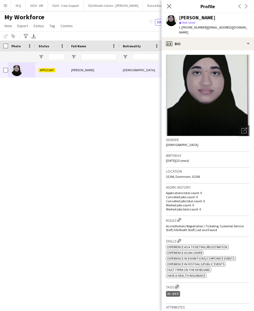
click at [179, 285] on app-icon "Edit crew company tags" at bounding box center [177, 287] width 4 height 4
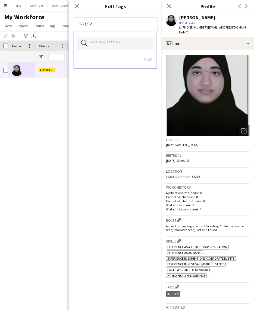
click at [102, 49] on input "text" at bounding box center [115, 44] width 77 height 14
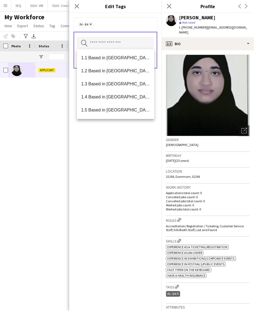
scroll to position [0, 0]
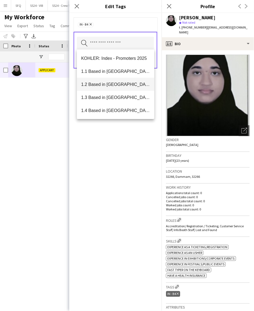
click at [137, 88] on mat-option "1.2 Based in [GEOGRAPHIC_DATA]" at bounding box center [116, 84] width 78 height 13
click at [131, 147] on div "1.2 Based in [GEOGRAPHIC_DATA] Remove IN - B4 Remove Search by tag name Save" at bounding box center [115, 162] width 92 height 298
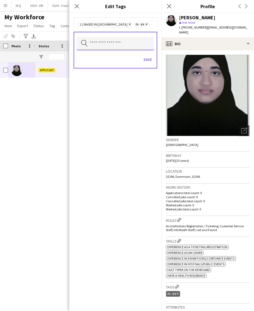
click at [143, 45] on input "text" at bounding box center [115, 44] width 77 height 14
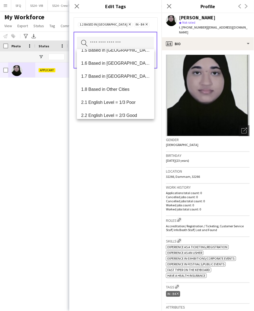
scroll to position [90, 0]
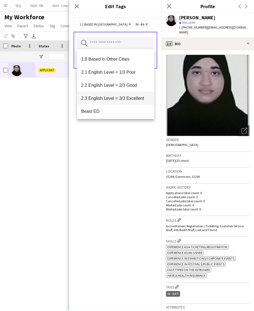
click at [135, 96] on span "2.3 English Level = 3/3 Excellent" at bounding box center [115, 98] width 69 height 5
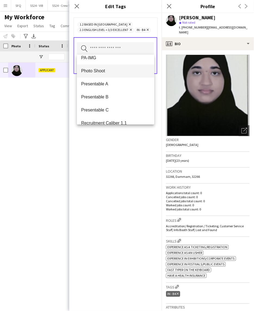
scroll to position [755, 0]
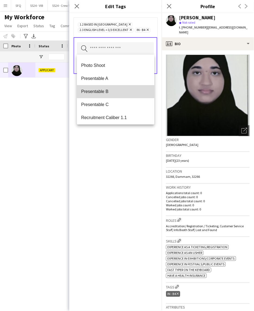
click at [132, 93] on span "Presentable B" at bounding box center [115, 91] width 69 height 5
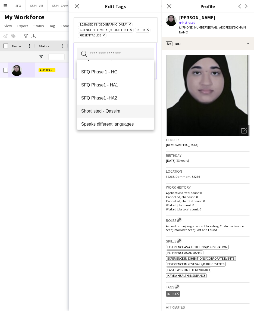
scroll to position [939, 0]
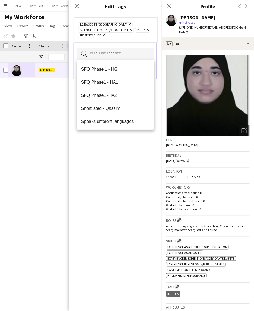
click at [127, 152] on div "1.2 Based in [GEOGRAPHIC_DATA] Remove 2.3 English Level = 3/3 Excellent Remove …" at bounding box center [115, 162] width 92 height 298
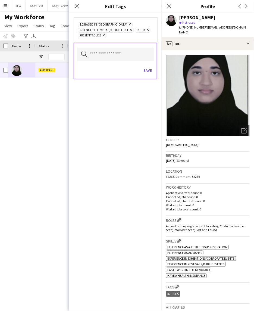
click at [148, 74] on div "Save" at bounding box center [115, 70] width 77 height 15
click at [147, 69] on button "Save" at bounding box center [147, 70] width 13 height 9
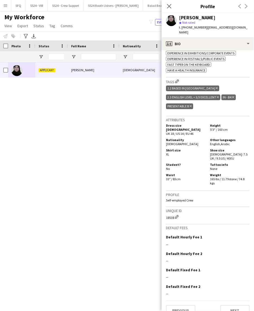
scroll to position [206, 0]
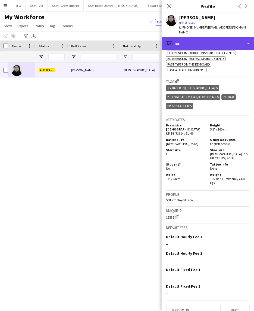
click at [196, 42] on div "profile Bio" at bounding box center [208, 43] width 92 height 13
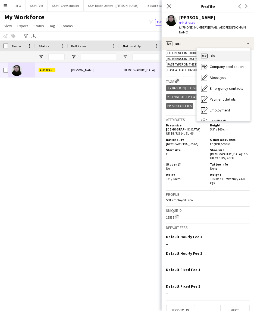
click at [213, 55] on div "Bio Bio" at bounding box center [224, 56] width 54 height 11
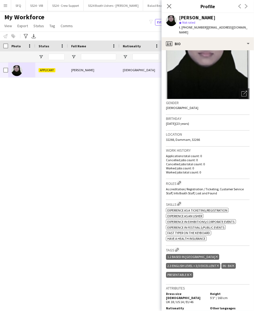
scroll to position [0, 0]
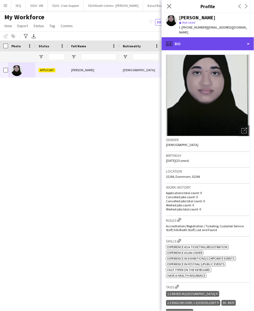
click at [181, 37] on div "profile Bio" at bounding box center [208, 43] width 92 height 13
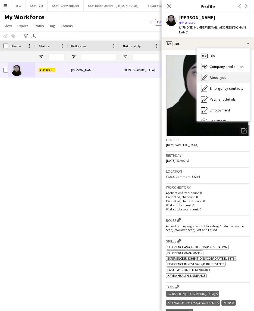
click at [211, 75] on span "About you" at bounding box center [218, 77] width 17 height 5
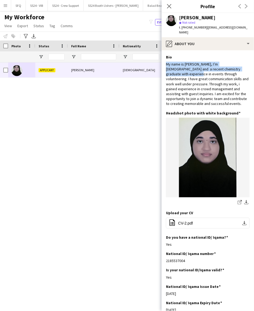
drag, startPoint x: 167, startPoint y: 58, endPoint x: 246, endPoint y: 66, distance: 79.6
click at [246, 66] on app-section-data-types "Bio Edit this field My name is [PERSON_NAME], I’m [DEMOGRAPHIC_DATA] and a rece…" at bounding box center [208, 180] width 92 height 261
click at [216, 69] on div "My name is [PERSON_NAME], I’m [DEMOGRAPHIC_DATA] and a recent chemistry graduat…" at bounding box center [208, 84] width 84 height 45
drag, startPoint x: 165, startPoint y: 60, endPoint x: 231, endPoint y: 59, distance: 65.8
click at [231, 59] on app-section-data-types "Bio Edit this field My name is [PERSON_NAME], I’m [DEMOGRAPHIC_DATA] and a rece…" at bounding box center [208, 180] width 92 height 261
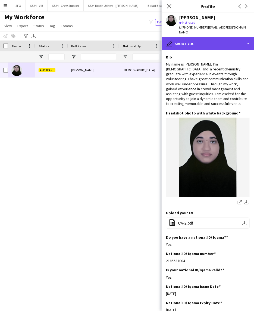
click at [222, 41] on div "pencil4 About you" at bounding box center [208, 43] width 92 height 13
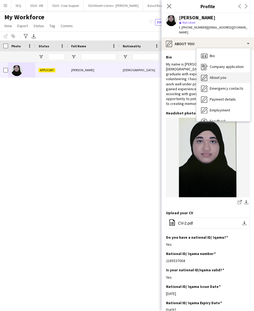
click at [218, 75] on span "About you" at bounding box center [218, 77] width 17 height 5
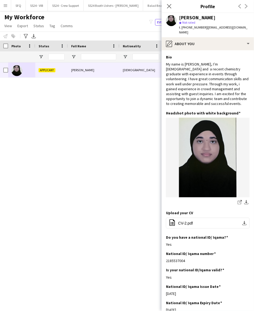
click at [193, 50] on app-section-data-types "Bio Edit this field My name is [PERSON_NAME], I’m [DEMOGRAPHIC_DATA] and a rece…" at bounding box center [208, 180] width 92 height 261
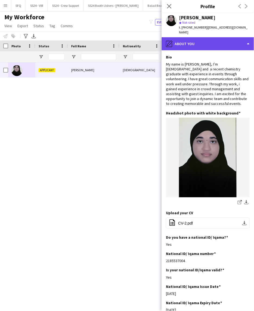
click at [194, 43] on div "pencil4 About you" at bounding box center [208, 43] width 92 height 13
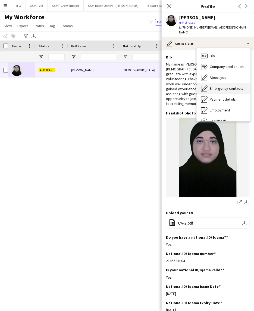
click at [232, 86] on span "Emergency contacts" at bounding box center [227, 88] width 34 height 5
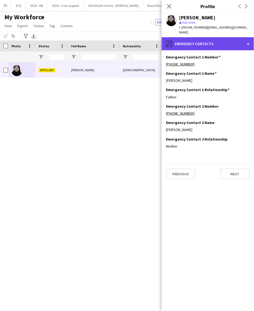
click at [182, 39] on div "pencil4 Emergency contacts" at bounding box center [208, 43] width 92 height 13
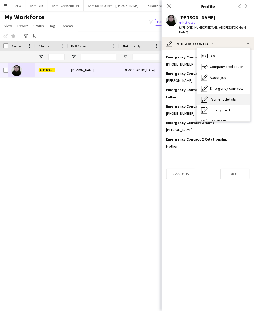
click at [213, 97] on span "Payment details" at bounding box center [223, 99] width 26 height 5
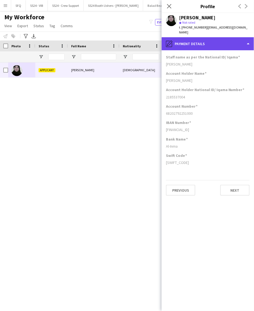
click at [198, 43] on div "pencil4 Payment details" at bounding box center [208, 43] width 92 height 13
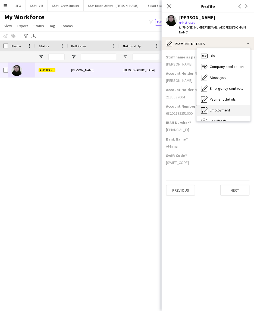
click at [221, 108] on span "Employment" at bounding box center [220, 110] width 20 height 5
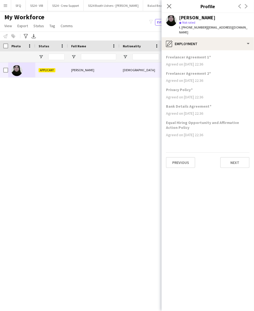
click at [184, 50] on app-section-data-types "Freelancer Agreement 1 Agreed on [DATE] 22:36 Freelancer Agreement 2 Agreed on …" at bounding box center [208, 180] width 92 height 261
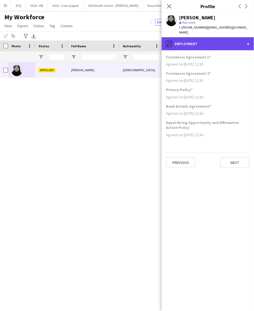
click at [185, 44] on div "pencil4 Employment" at bounding box center [208, 43] width 92 height 13
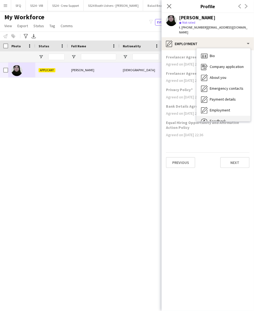
click at [225, 116] on div "Feedback Feedback" at bounding box center [224, 121] width 54 height 11
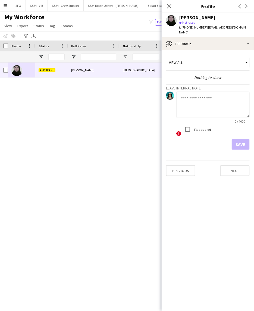
click at [219, 105] on textarea at bounding box center [212, 105] width 73 height 26
click at [191, 95] on textarea "**********" at bounding box center [212, 105] width 73 height 26
type textarea "**********"
click at [235, 139] on button "Save" at bounding box center [241, 144] width 18 height 11
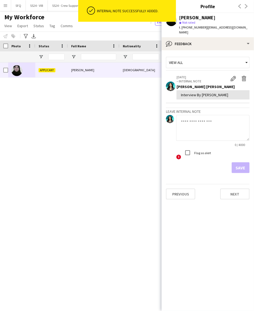
drag, startPoint x: 192, startPoint y: 4, endPoint x: 186, endPoint y: 11, distance: 9.4
click at [192, 5] on h3 "Profile" at bounding box center [208, 6] width 92 height 7
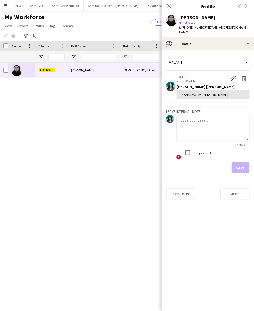
click at [172, 7] on app-icon "Close pop-in" at bounding box center [169, 6] width 7 height 7
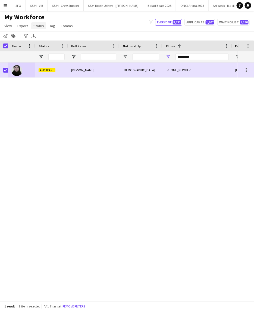
click at [40, 24] on span "Status" at bounding box center [38, 25] width 11 height 5
click at [52, 39] on link "Edit" at bounding box center [50, 37] width 38 height 11
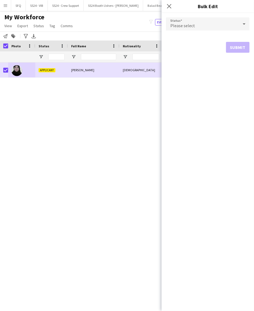
click at [190, 27] on span "Please select" at bounding box center [182, 25] width 25 height 5
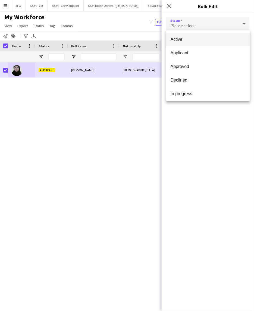
click at [205, 41] on span "Active" at bounding box center [208, 39] width 75 height 5
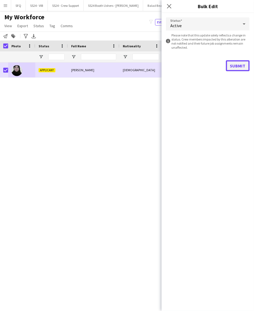
click at [243, 69] on button "Submit" at bounding box center [238, 65] width 24 height 11
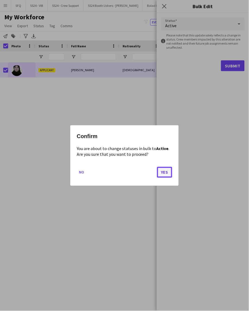
click at [165, 172] on button "Yes" at bounding box center [164, 172] width 15 height 11
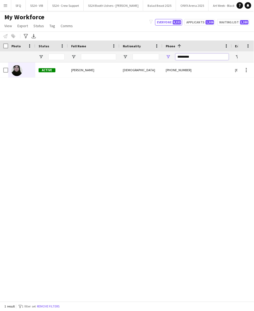
click at [226, 58] on input "*********" at bounding box center [202, 57] width 53 height 7
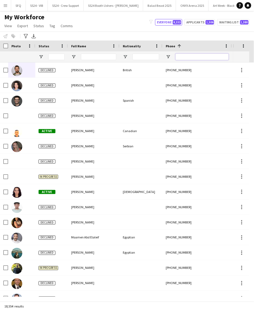
paste input "*********"
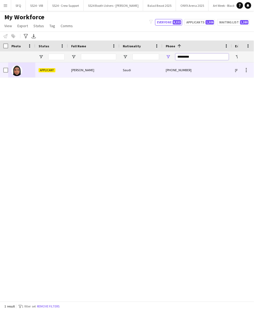
type input "*********"
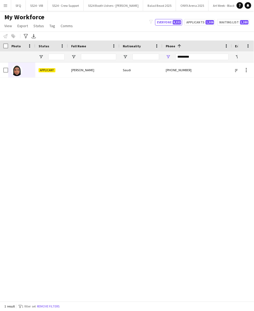
click at [68, 60] on div at bounding box center [94, 56] width 52 height 11
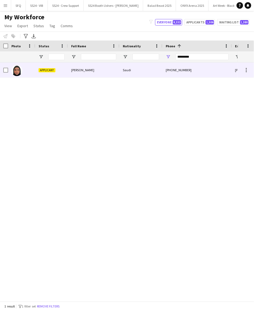
click at [67, 68] on div "Applicant" at bounding box center [51, 70] width 33 height 15
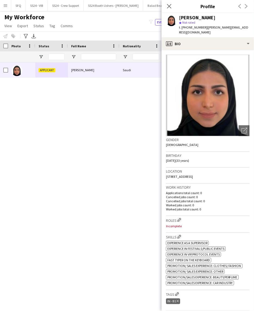
click at [175, 303] on div "IN - B1 Delete tag" at bounding box center [208, 301] width 84 height 9
click at [170, 5] on icon at bounding box center [169, 6] width 5 height 5
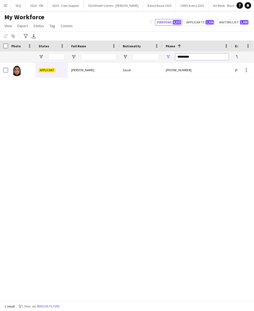
click at [193, 59] on input "*********" at bounding box center [202, 57] width 53 height 7
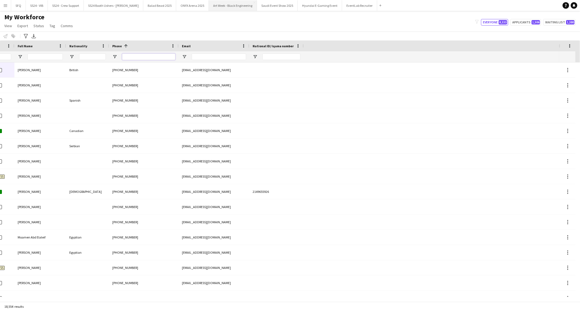
scroll to position [0, 54]
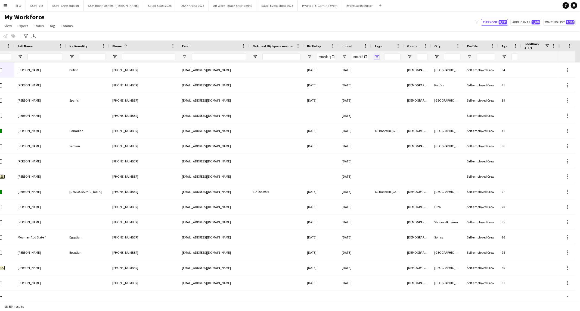
click at [377, 57] on span "Open Filter Menu" at bounding box center [376, 56] width 5 height 5
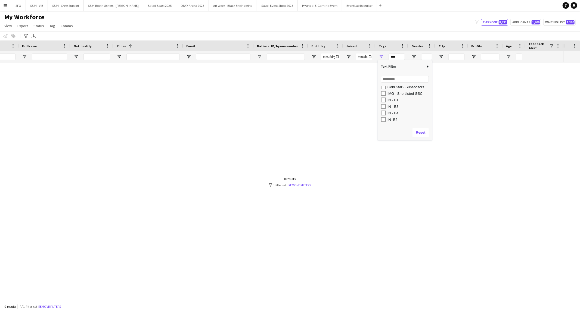
scroll to position [219, 0]
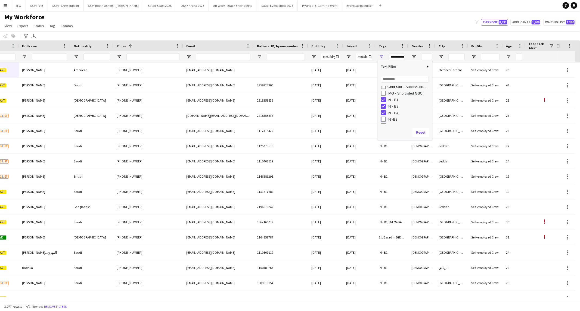
type input "**********"
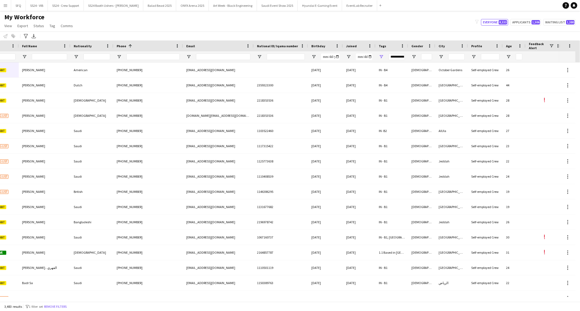
click at [227, 27] on div "My Workforce View Views Default view [PERSON_NAME] [PERSON_NAME] [PERSON_NAME] …" at bounding box center [290, 22] width 580 height 18
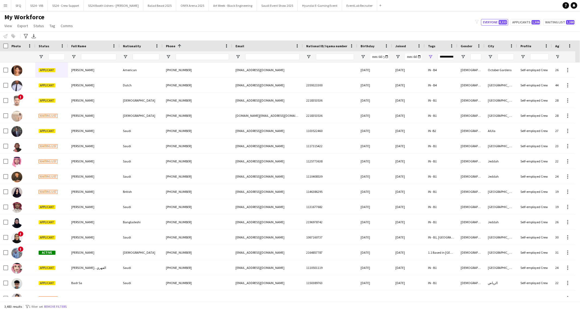
click at [39, 60] on div at bounding box center [51, 56] width 33 height 11
click at [41, 56] on span "Open Filter Menu" at bounding box center [41, 56] width 5 height 5
click at [59, 91] on div "(Select All)" at bounding box center [68, 90] width 43 height 4
type input "***"
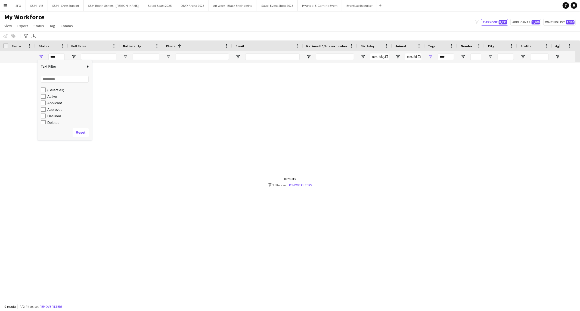
click at [57, 98] on div "Active" at bounding box center [68, 97] width 43 height 4
type input "**********"
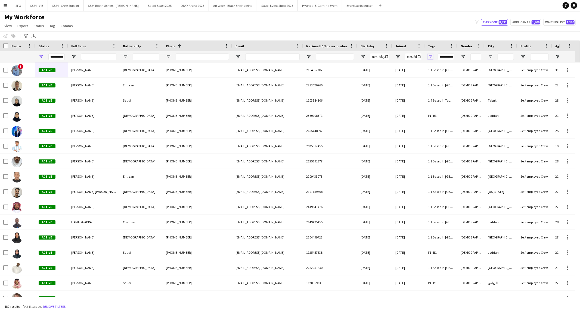
click at [386, 57] on span "Open Filter Menu" at bounding box center [430, 56] width 5 height 5
click at [44, 57] on div "**********" at bounding box center [51, 56] width 33 height 11
click at [41, 56] on span "Open Filter Menu" at bounding box center [41, 56] width 5 height 5
click at [50, 97] on div "Active" at bounding box center [68, 97] width 43 height 4
type input "***"
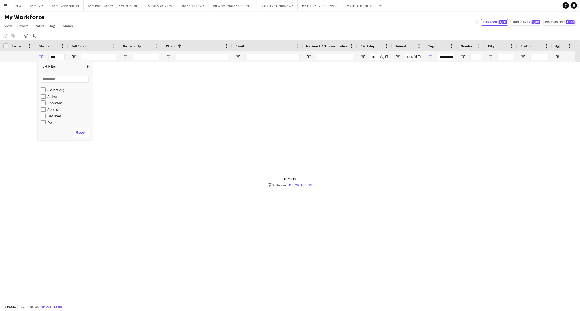
type input "***"
click at [56, 121] on div "Waiting list" at bounding box center [68, 121] width 43 height 4
type input "**********"
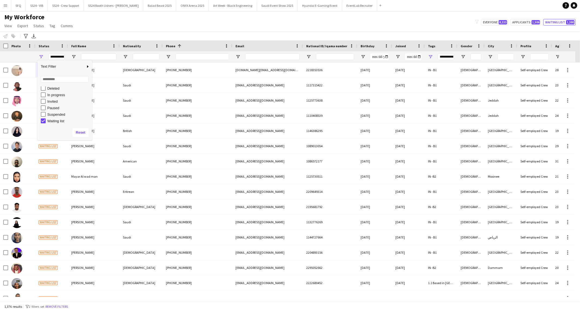
click at [60, 121] on div "Waiting list" at bounding box center [68, 121] width 43 height 4
type input "***"
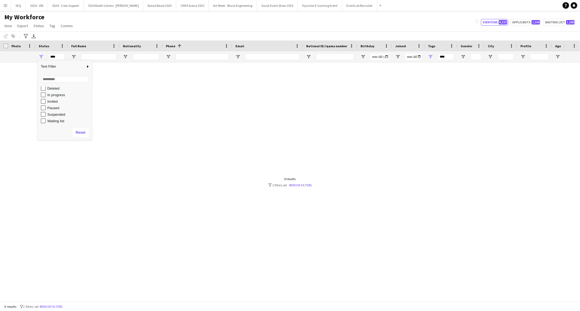
click at [97, 36] on div "Notify workforce Add to tag Select at least one crew to tag him or her. Advance…" at bounding box center [290, 36] width 580 height 9
click at [294, 186] on link "Remove filters" at bounding box center [300, 185] width 23 height 4
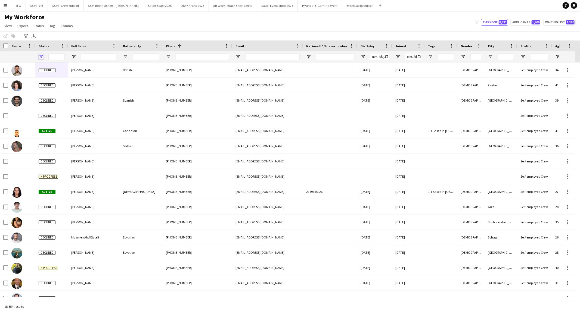
click at [42, 58] on span "Open Filter Menu" at bounding box center [41, 56] width 5 height 5
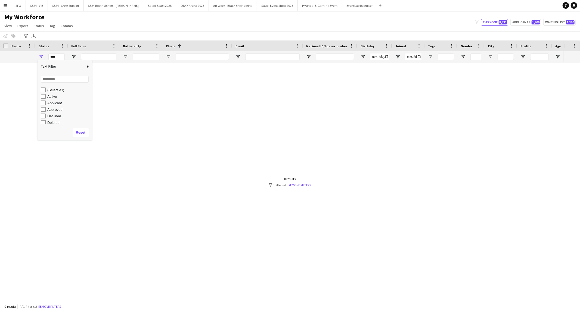
scroll to position [34, 0]
click at [50, 120] on div "Waiting list" at bounding box center [68, 121] width 43 height 4
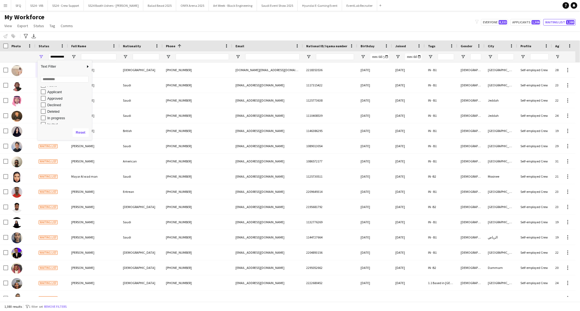
scroll to position [0, 0]
click at [58, 105] on div "Applicant" at bounding box center [68, 103] width 43 height 4
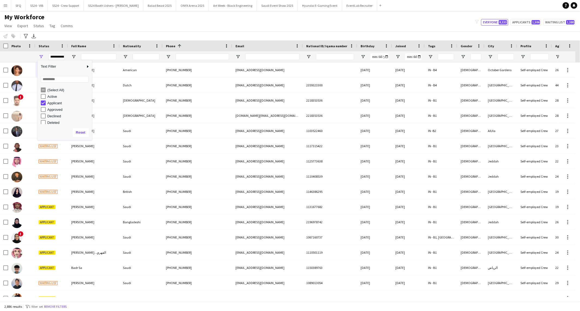
click at [60, 104] on div "Applicant" at bounding box center [68, 103] width 43 height 4
type input "**********"
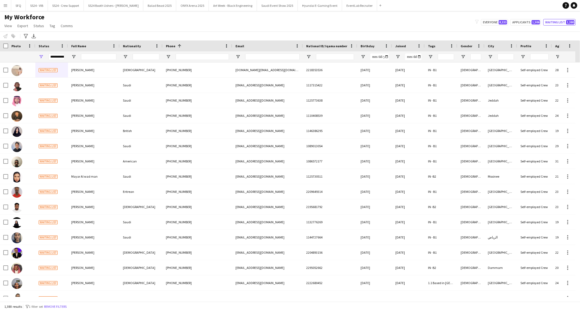
click at [121, 33] on div "Notify workforce Add to tag Select at least one crew to tag him or her. Advance…" at bounding box center [290, 36] width 580 height 9
click at [121, 18] on div "My Workforce View Views Default view [PERSON_NAME] [PERSON_NAME] [PERSON_NAME] …" at bounding box center [290, 22] width 580 height 18
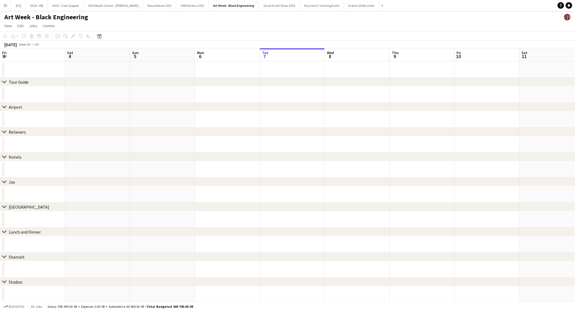
scroll to position [0, 130]
